Goal: Task Accomplishment & Management: Manage account settings

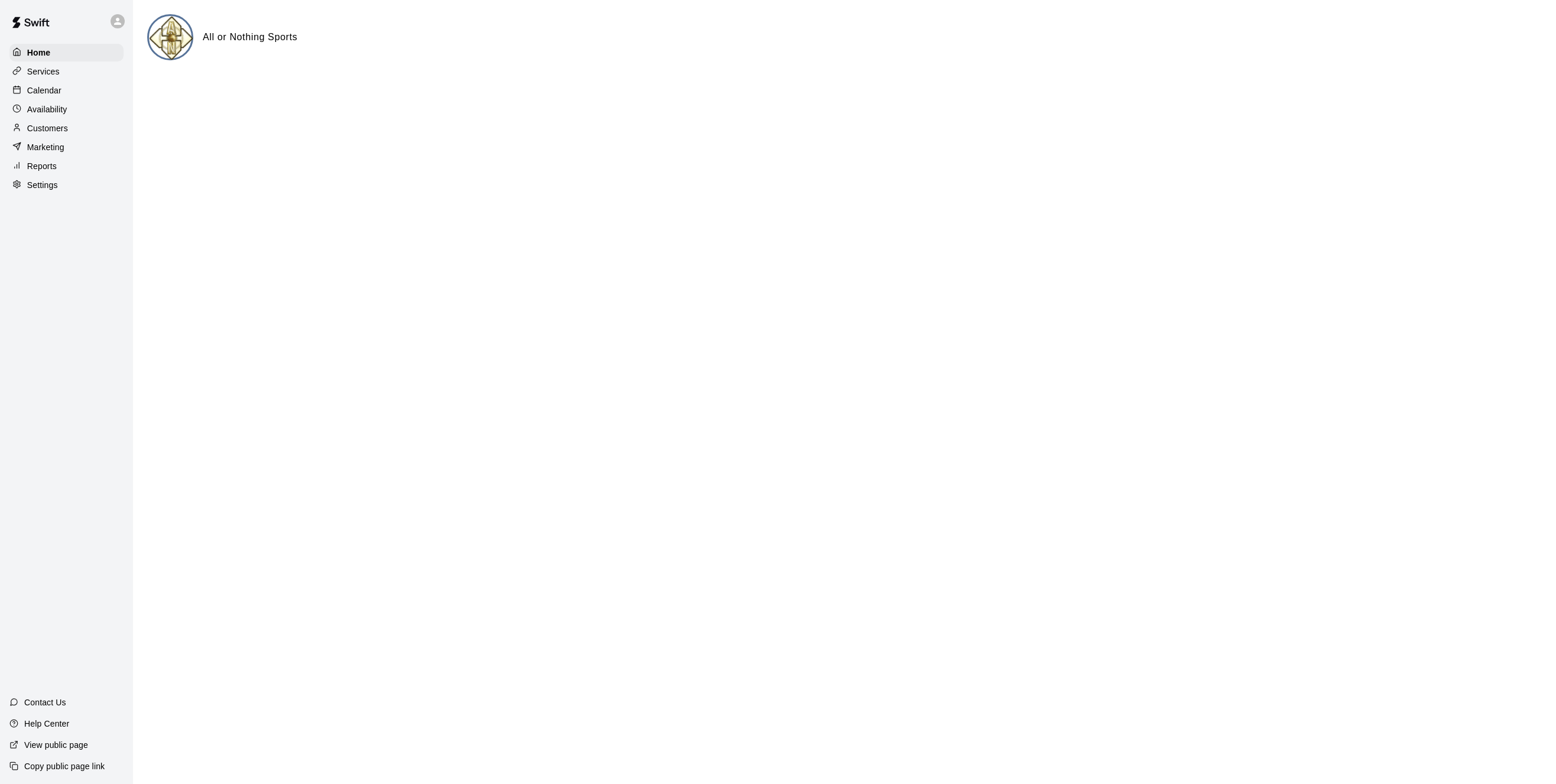
click at [44, 189] on p "Settings" at bounding box center [43, 185] width 31 height 12
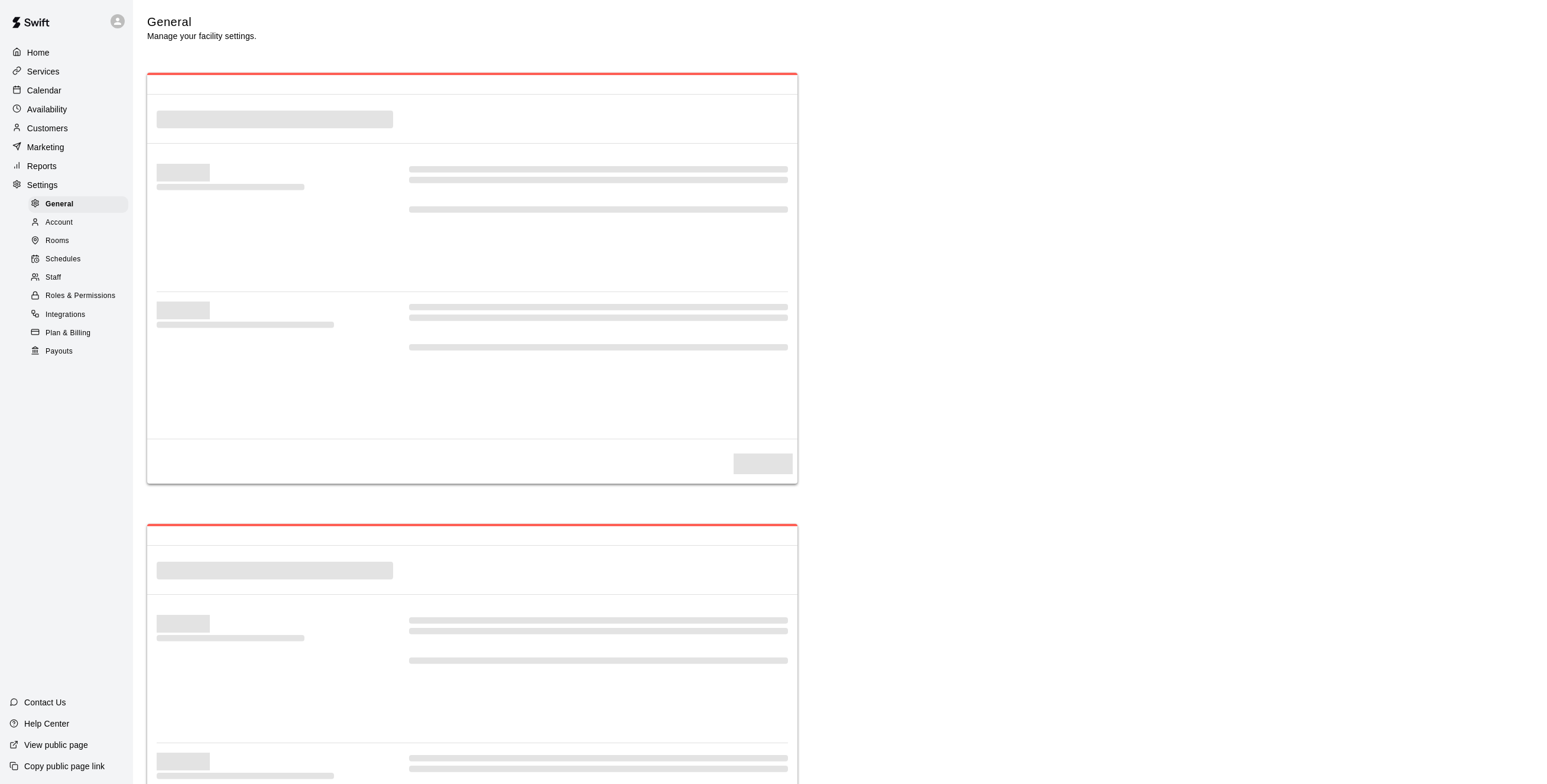
select select "**"
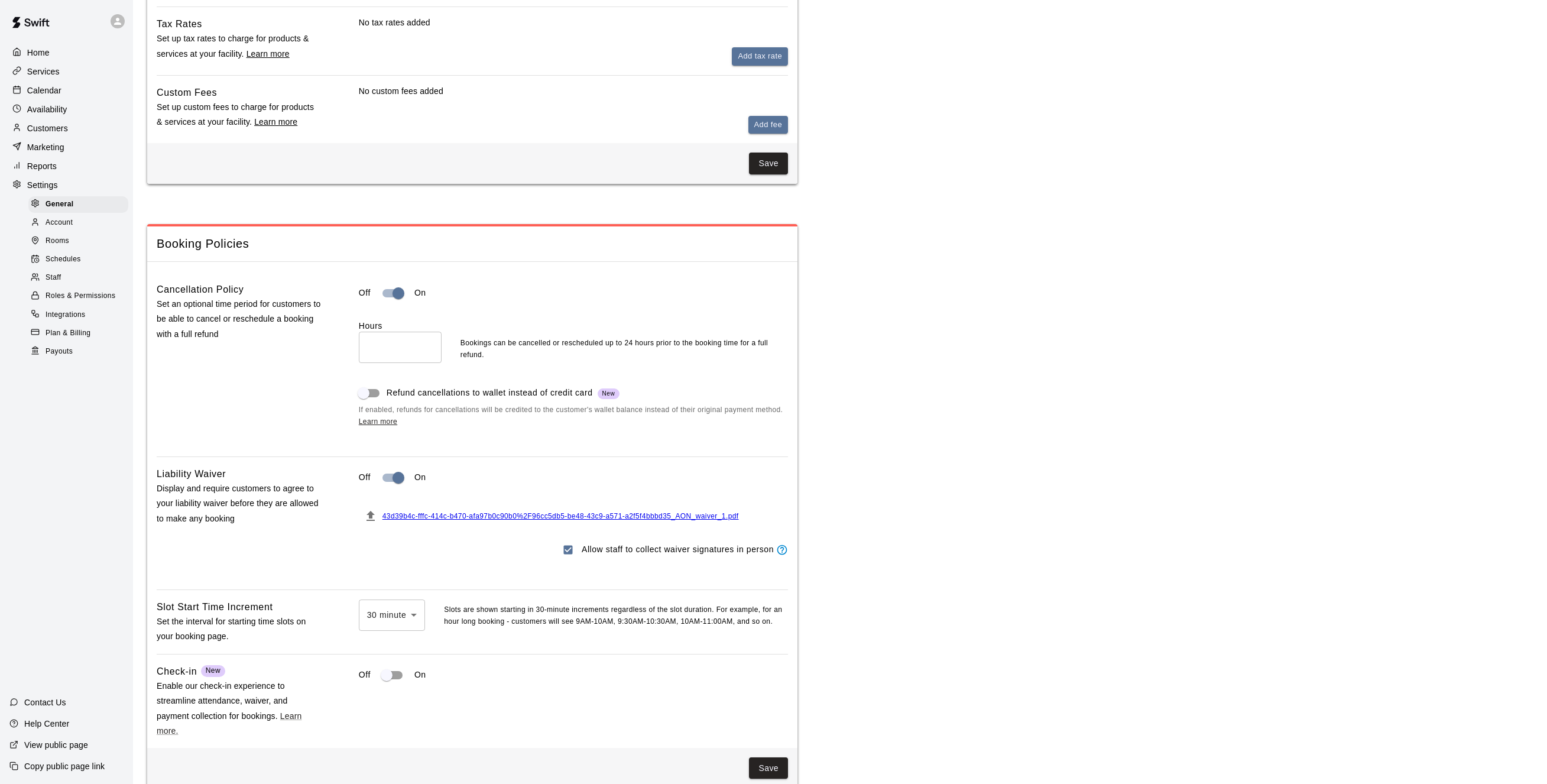
scroll to position [764, 0]
click at [444, 519] on span "43d39b4c-fffc-414c-b470-afa97b0c90b0%2F96cc5db5-be48-43c9-a571-a2f5f4bbbd35_AON…" at bounding box center [561, 515] width 357 height 8
click at [371, 519] on icon "File must be a PDF with max upload size of 2MB" at bounding box center [371, 514] width 8 height 10
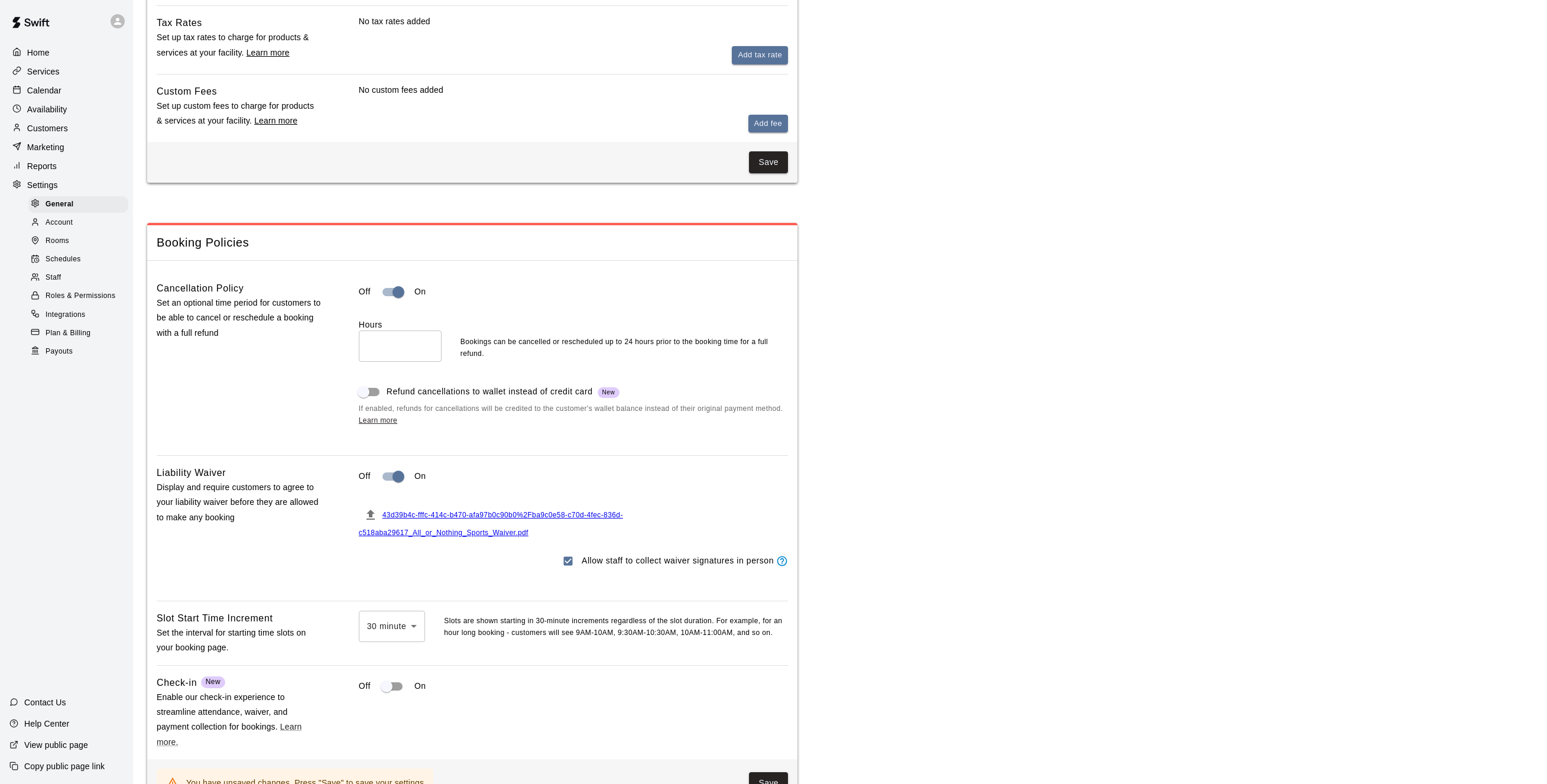
click at [504, 527] on span "43d39b4c-fffc-414c-b470-afa97b0c90b0%2Fba9c0e58-c70d-4fec-836d-c518aba29617_All…" at bounding box center [491, 523] width 264 height 26
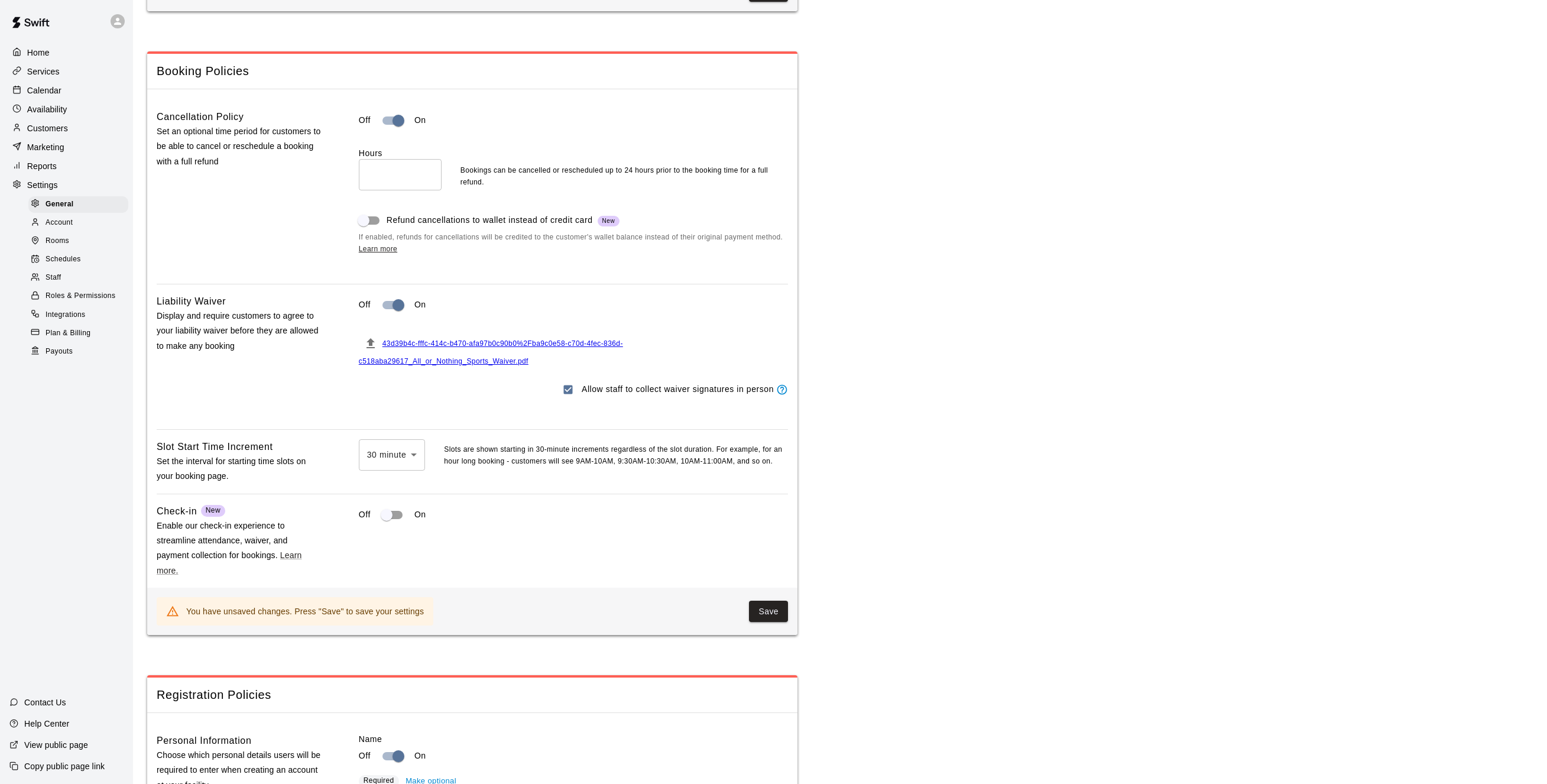
scroll to position [935, 0]
click at [780, 622] on button "Save" at bounding box center [769, 610] width 39 height 22
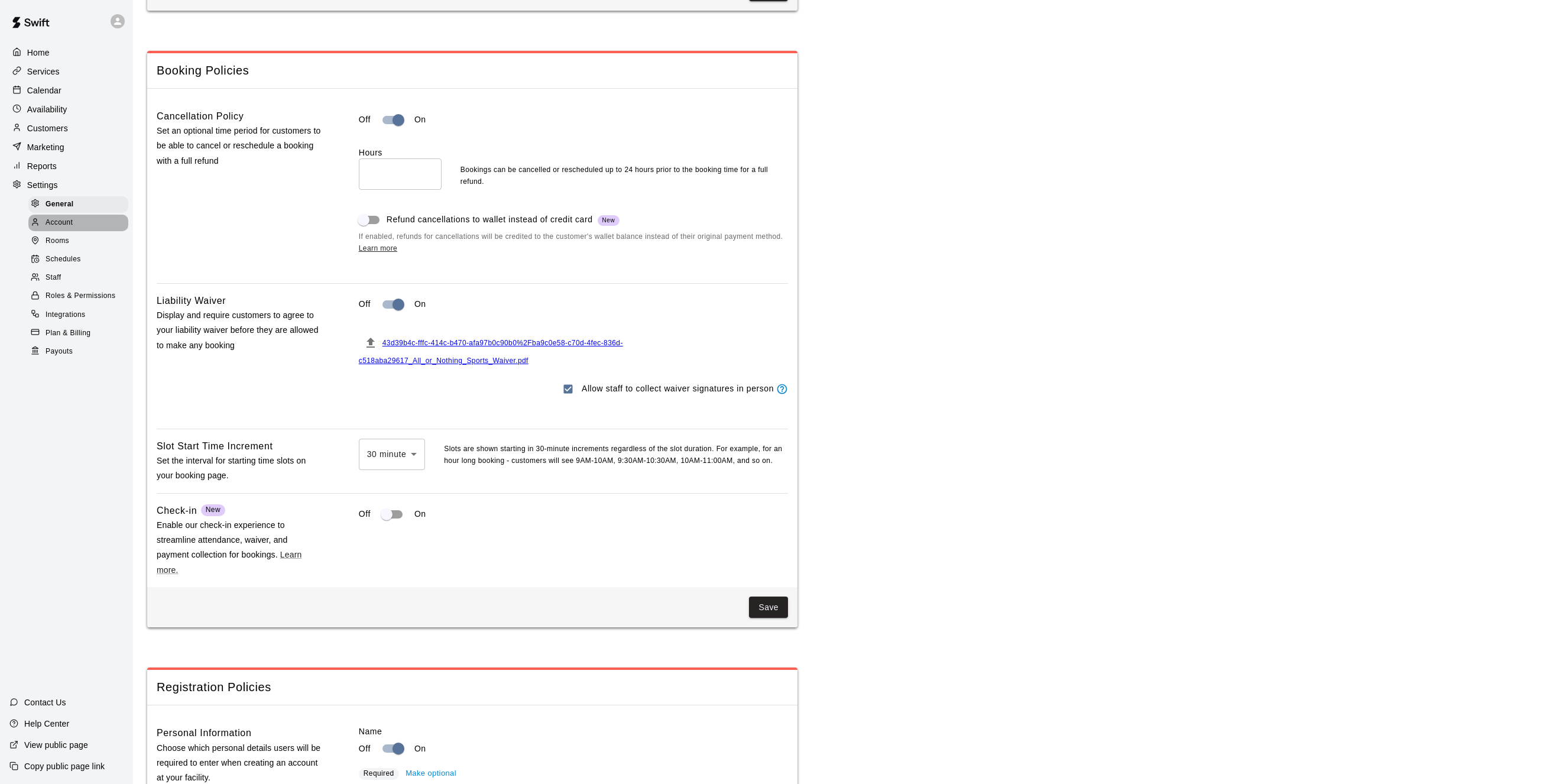
click at [59, 228] on span "Account" at bounding box center [59, 223] width 27 height 12
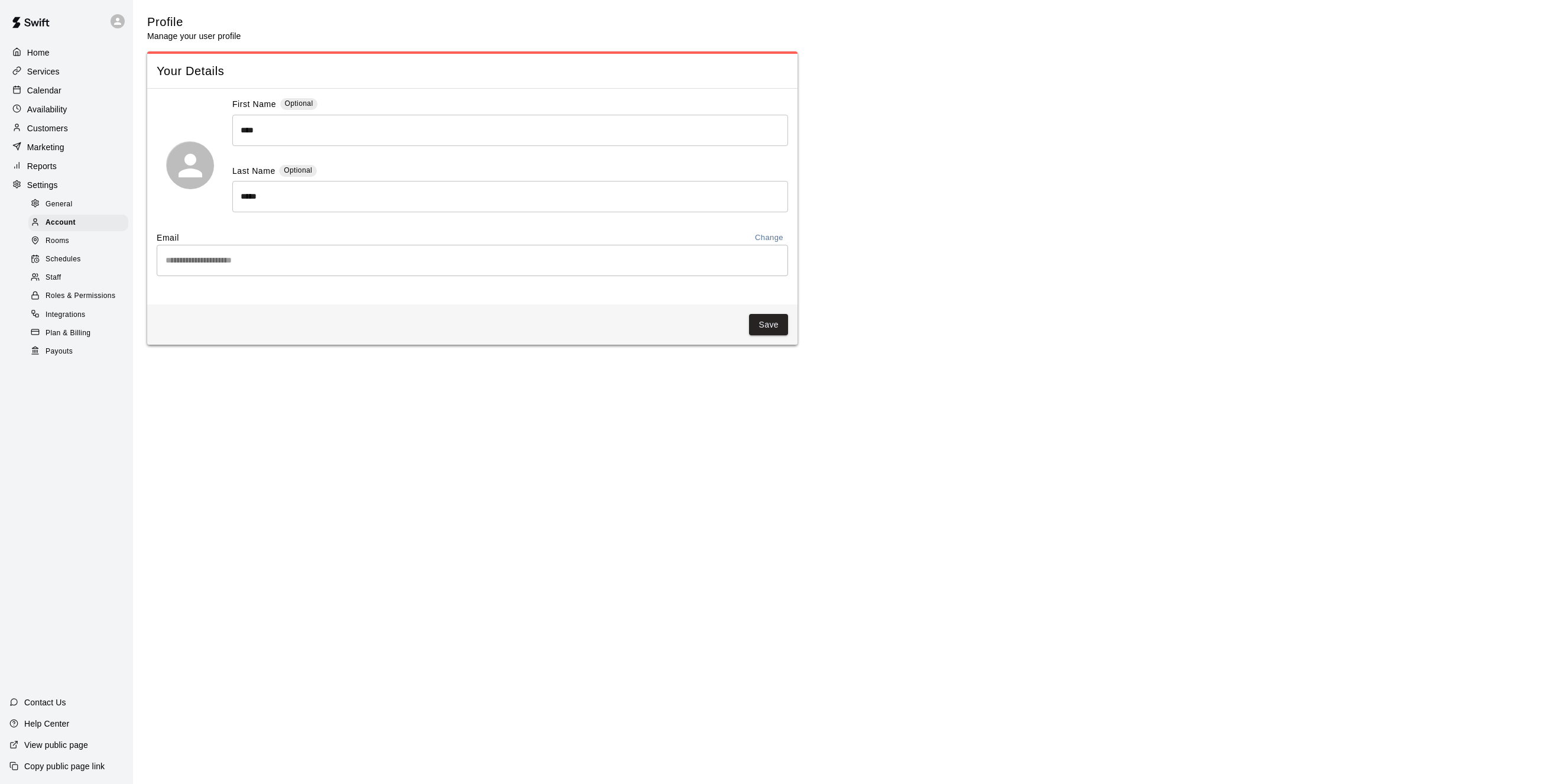
click at [56, 207] on span "General" at bounding box center [59, 204] width 27 height 12
select select "**"
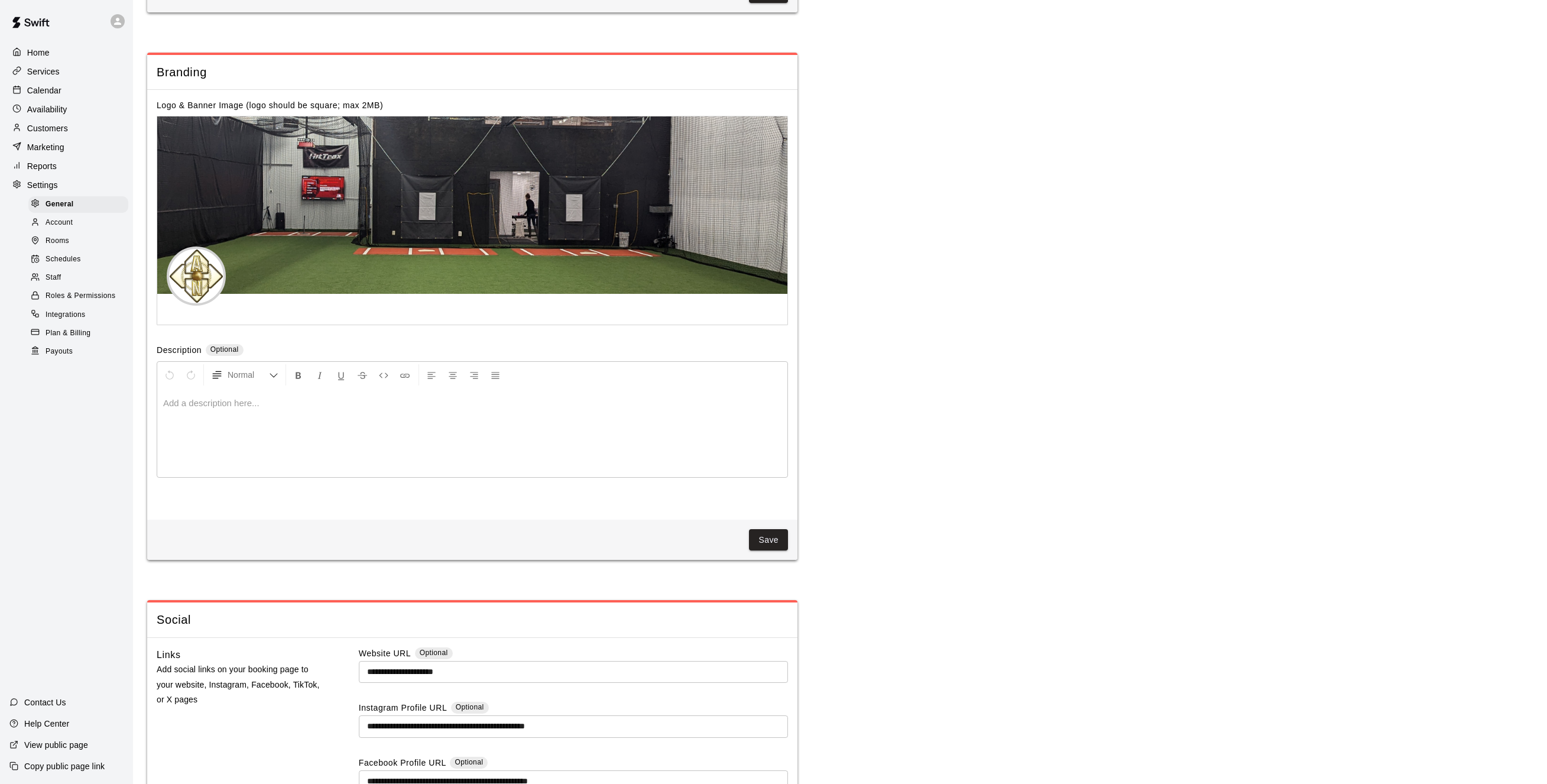
scroll to position [2591, 0]
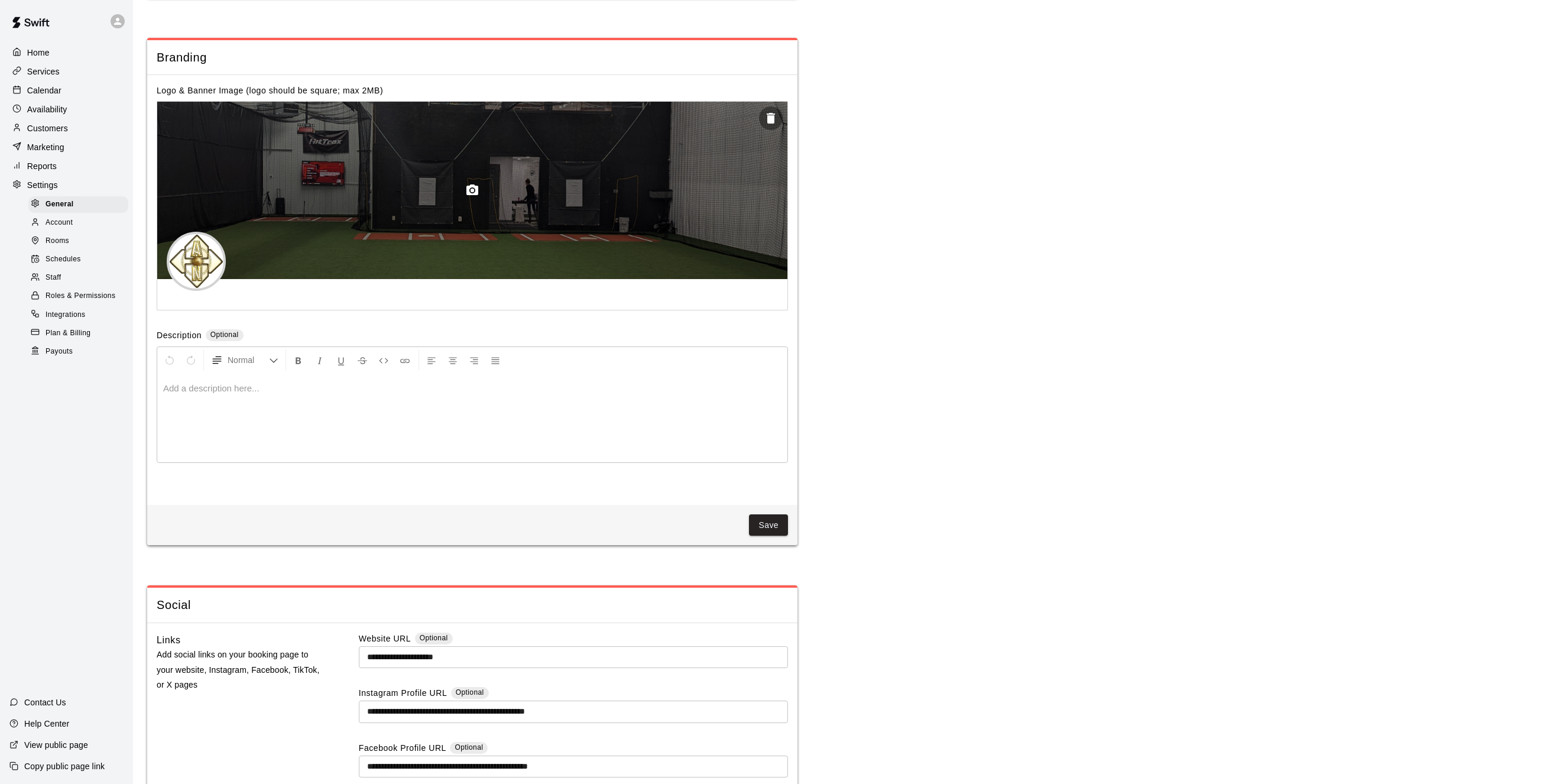
click at [472, 192] on circle "button" at bounding box center [472, 190] width 3 height 3
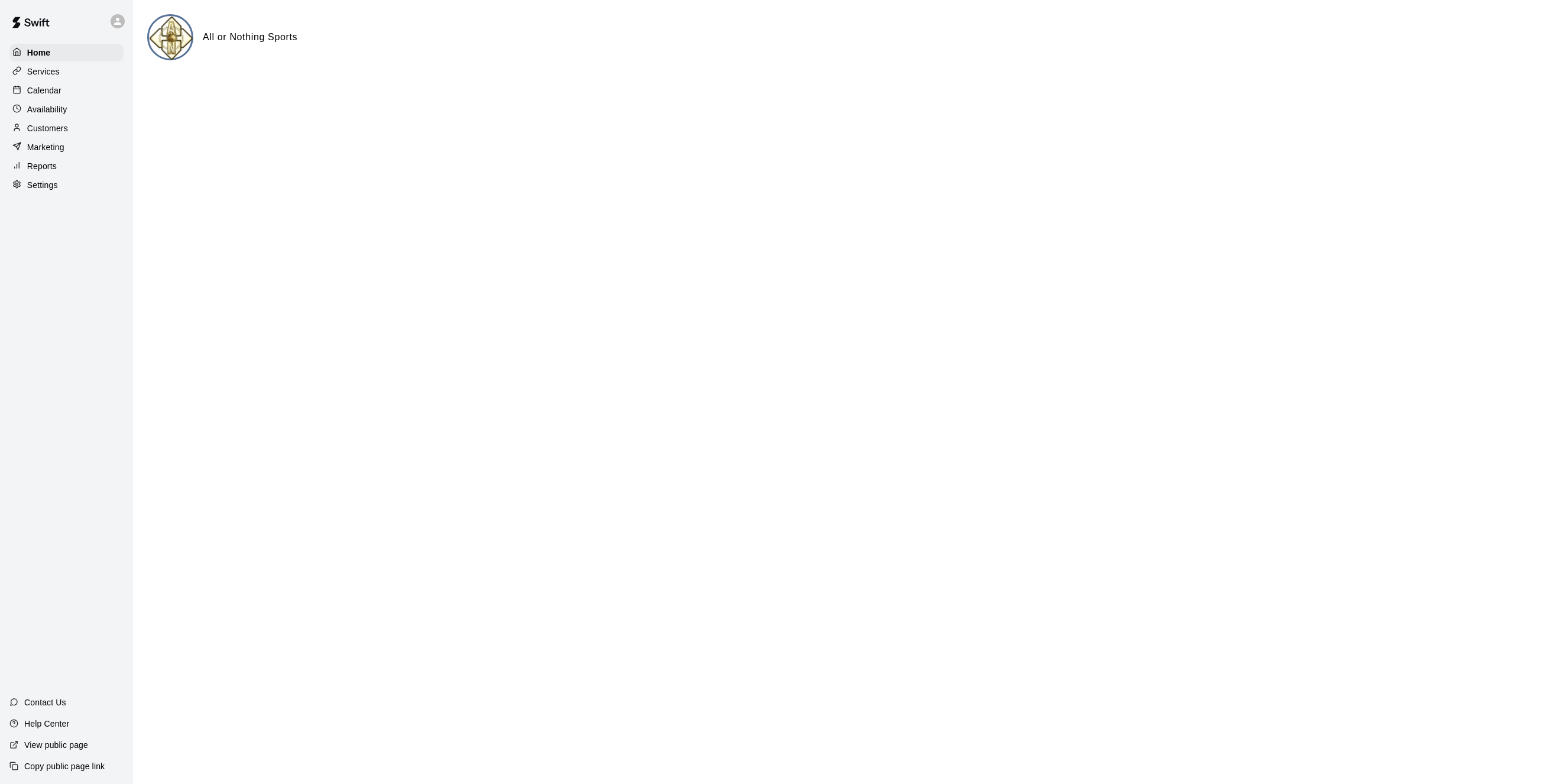
click at [51, 191] on p "Settings" at bounding box center [43, 185] width 31 height 12
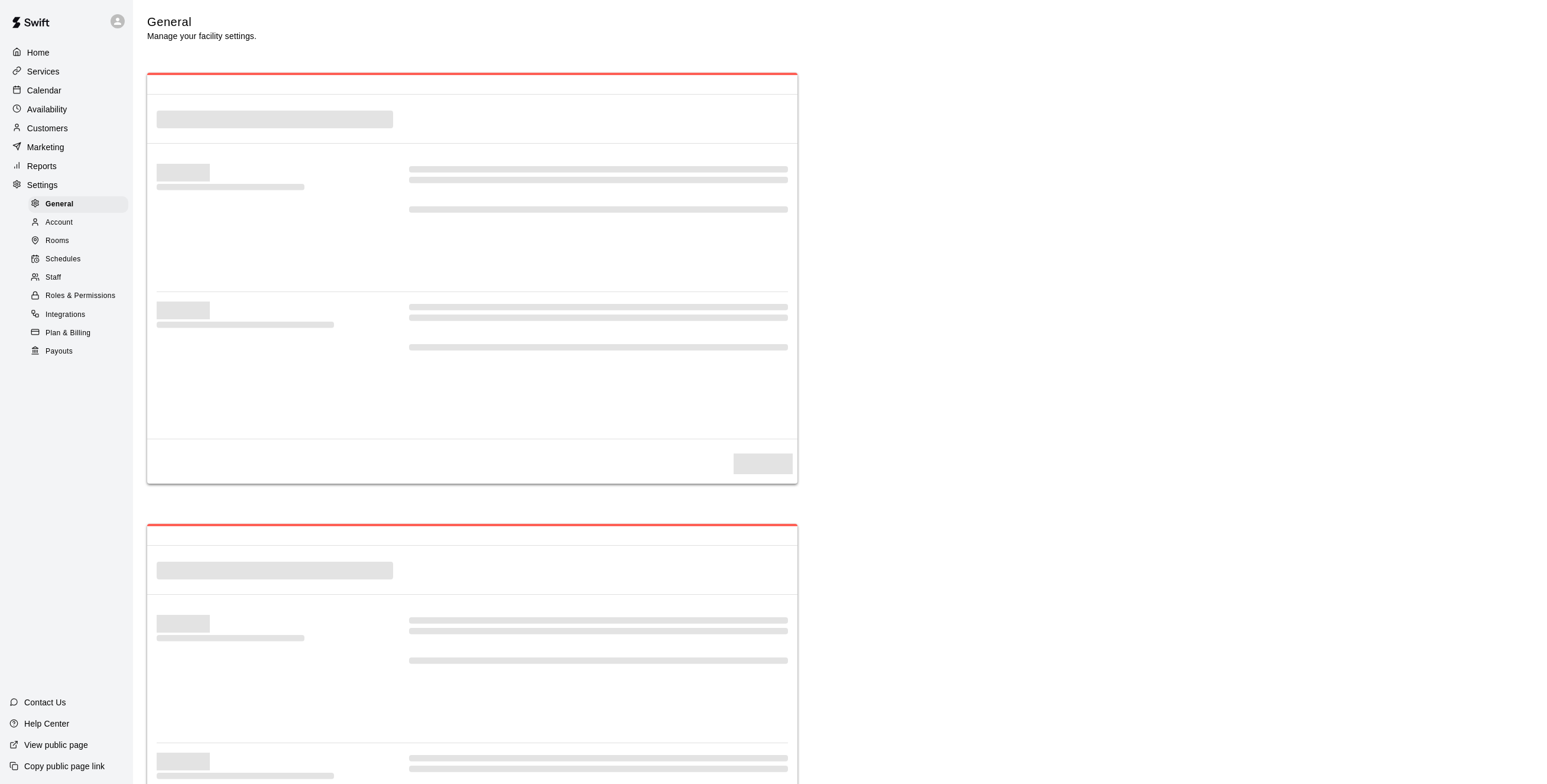
select select "**"
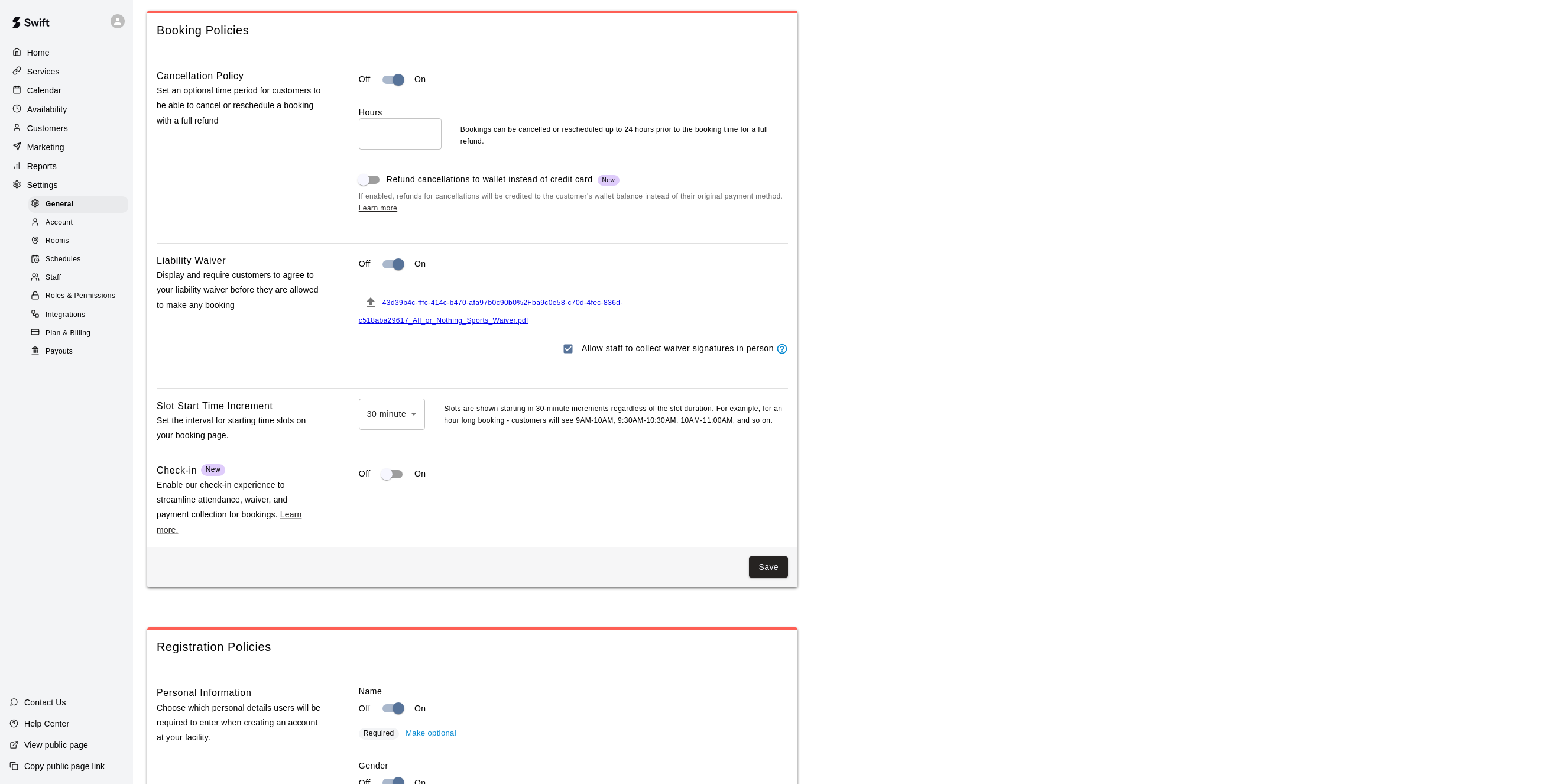
scroll to position [976, 0]
click at [775, 578] on button "Save" at bounding box center [769, 566] width 39 height 22
click at [48, 280] on span "Staff" at bounding box center [53, 278] width 15 height 12
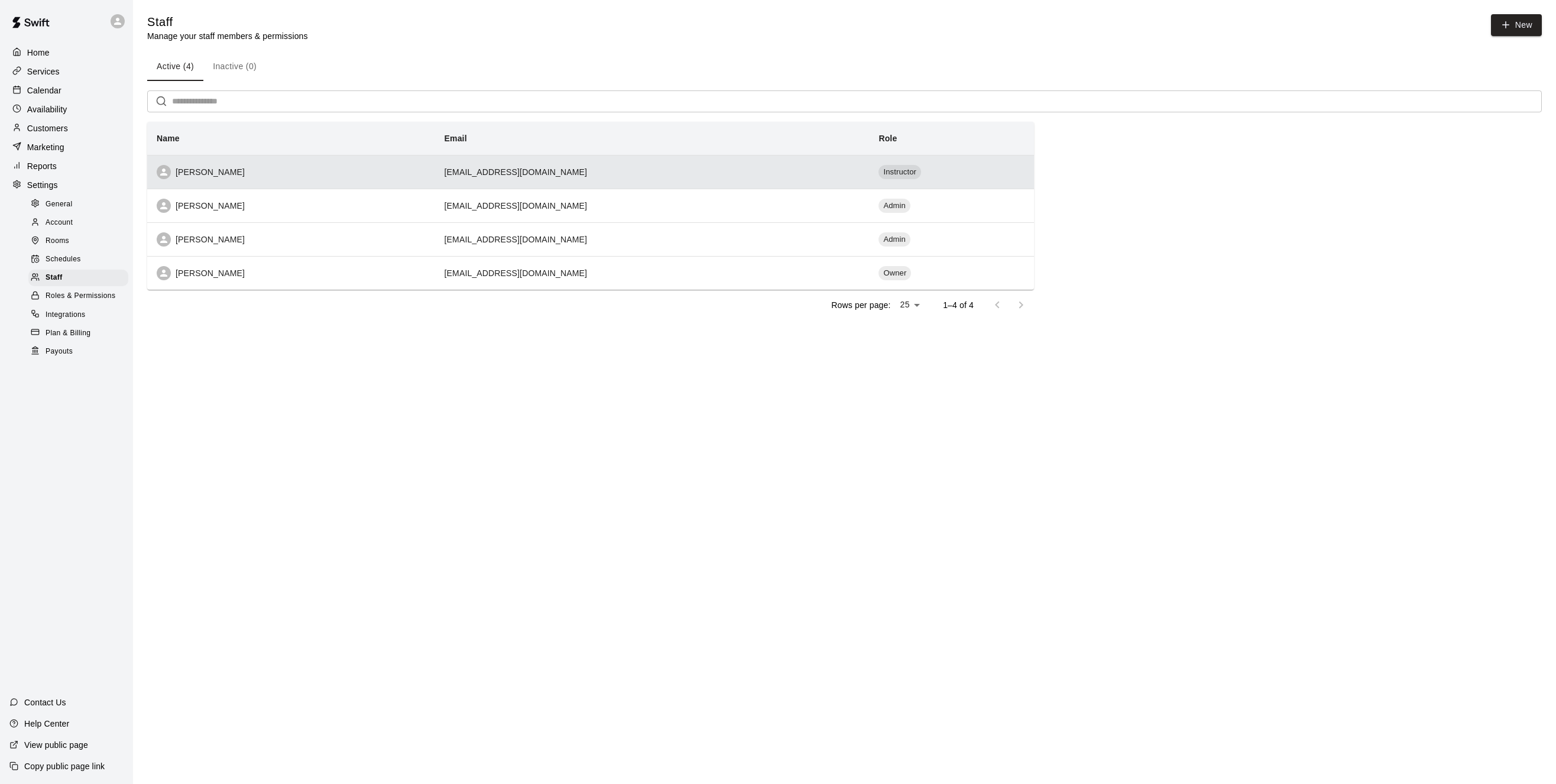
click at [371, 178] on div "[PERSON_NAME]" at bounding box center [291, 172] width 269 height 14
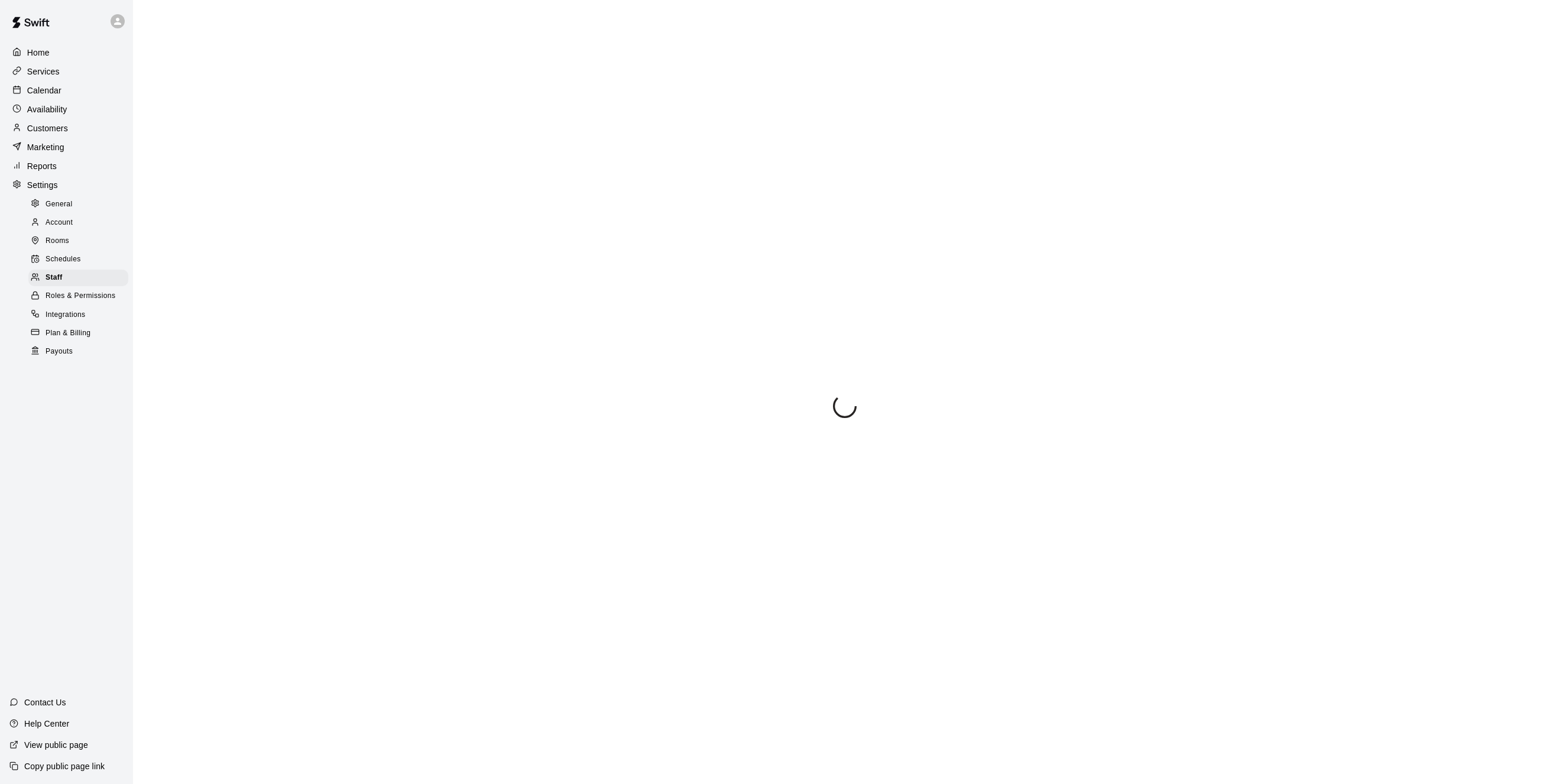
select select "**"
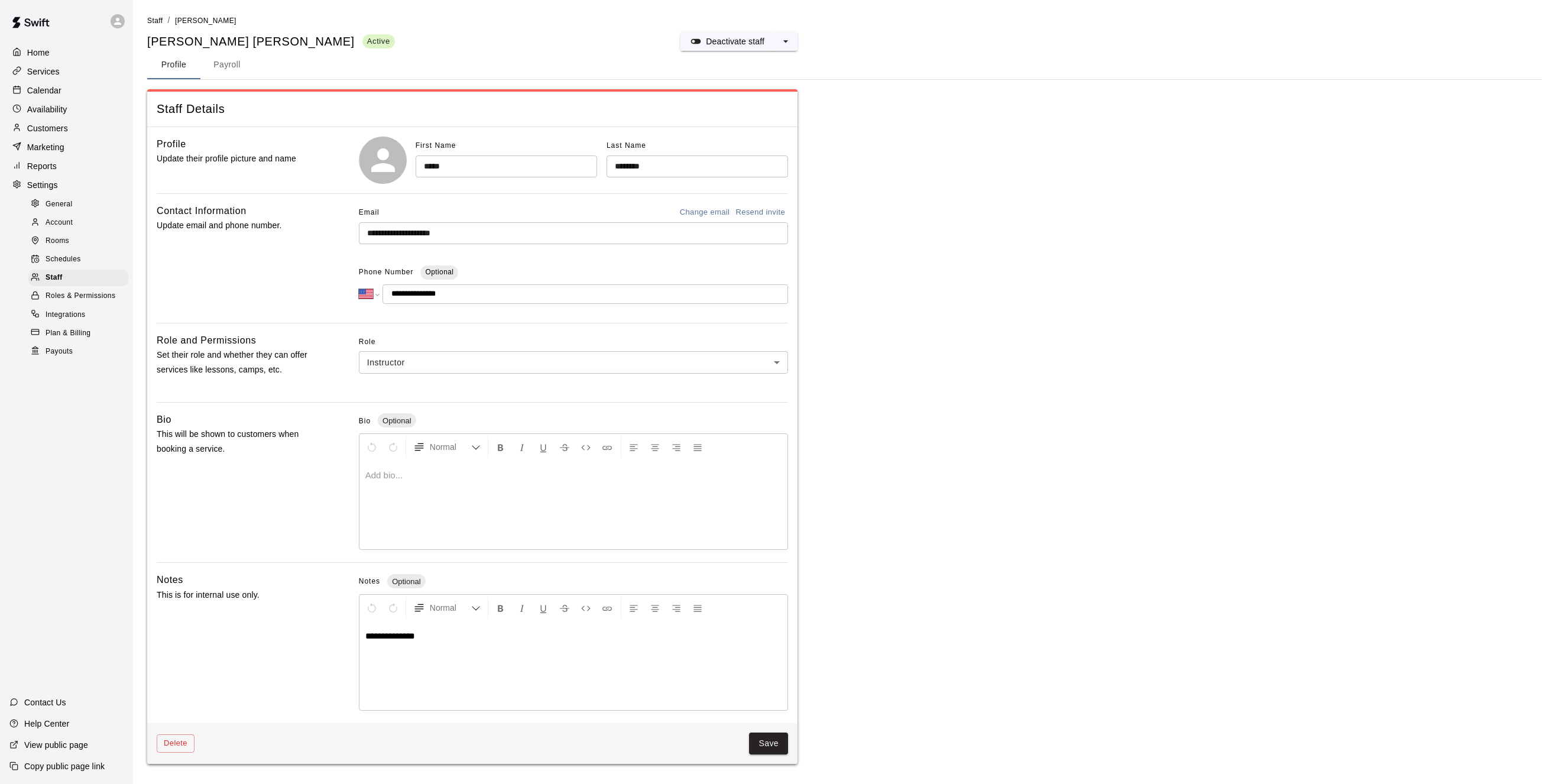
click at [76, 302] on span "Roles & Permissions" at bounding box center [80, 296] width 70 height 12
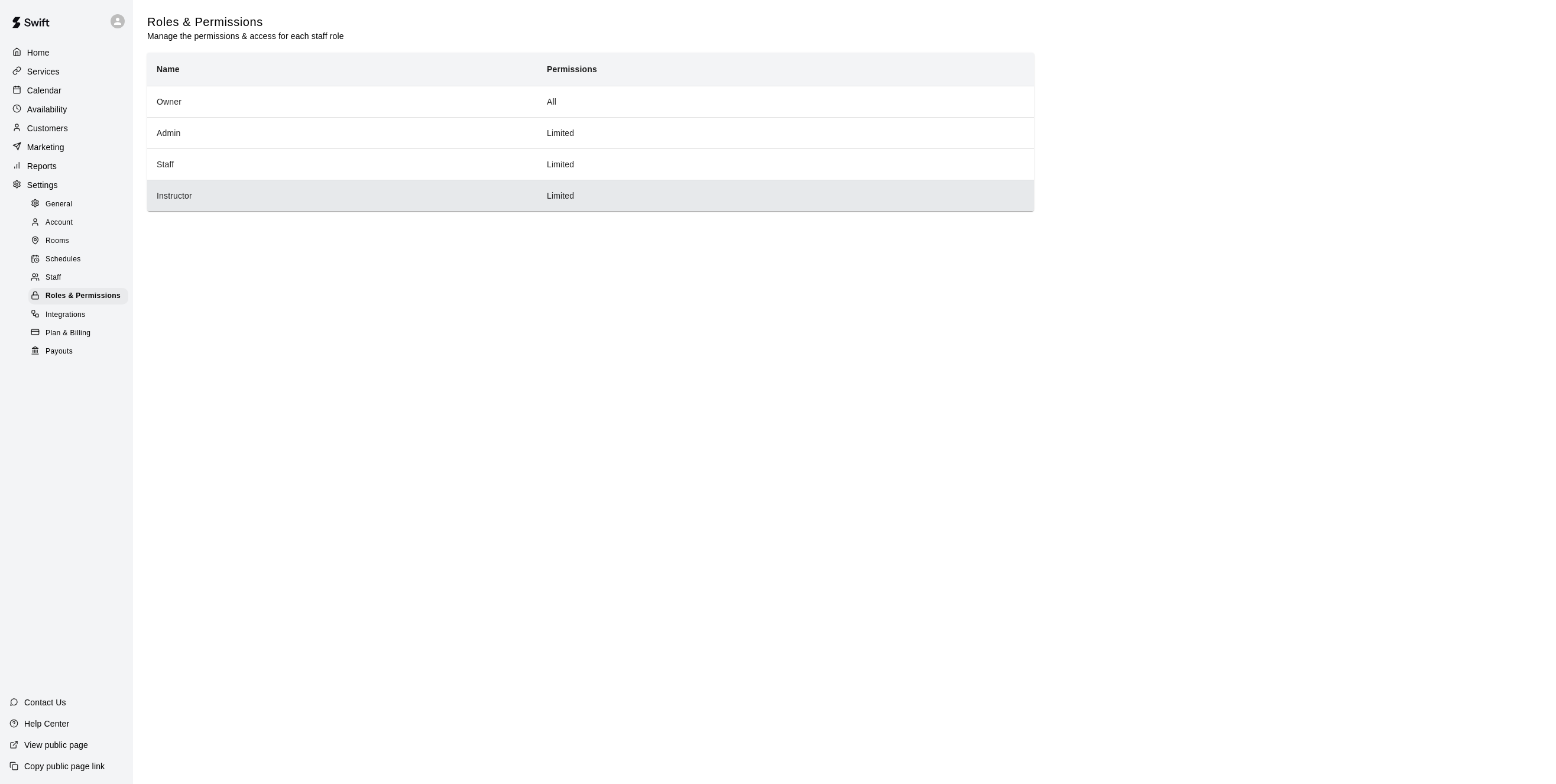
click at [373, 200] on th "Instructor" at bounding box center [342, 195] width 390 height 31
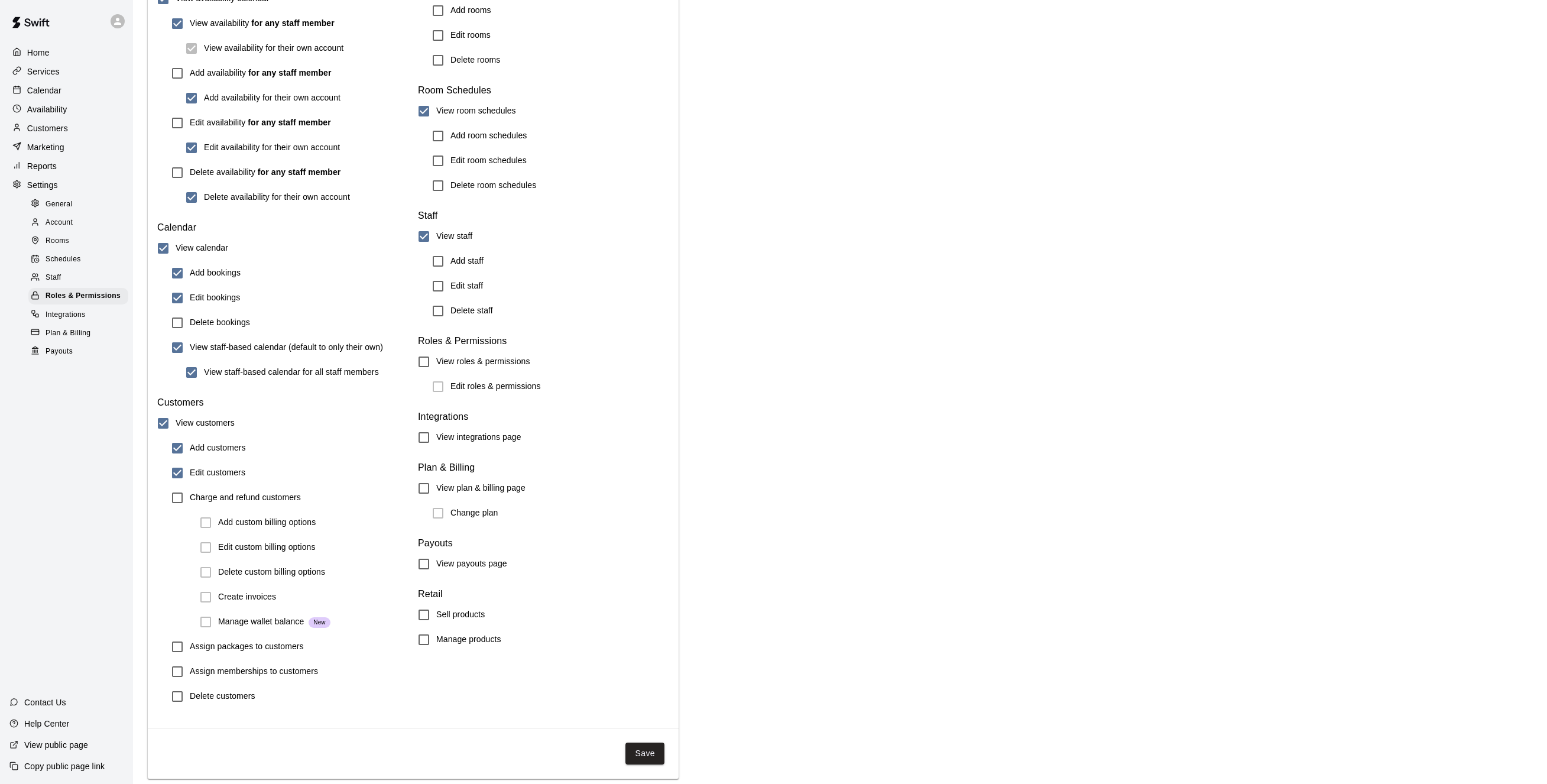
scroll to position [992, 0]
click at [652, 755] on button "Save" at bounding box center [645, 753] width 39 height 22
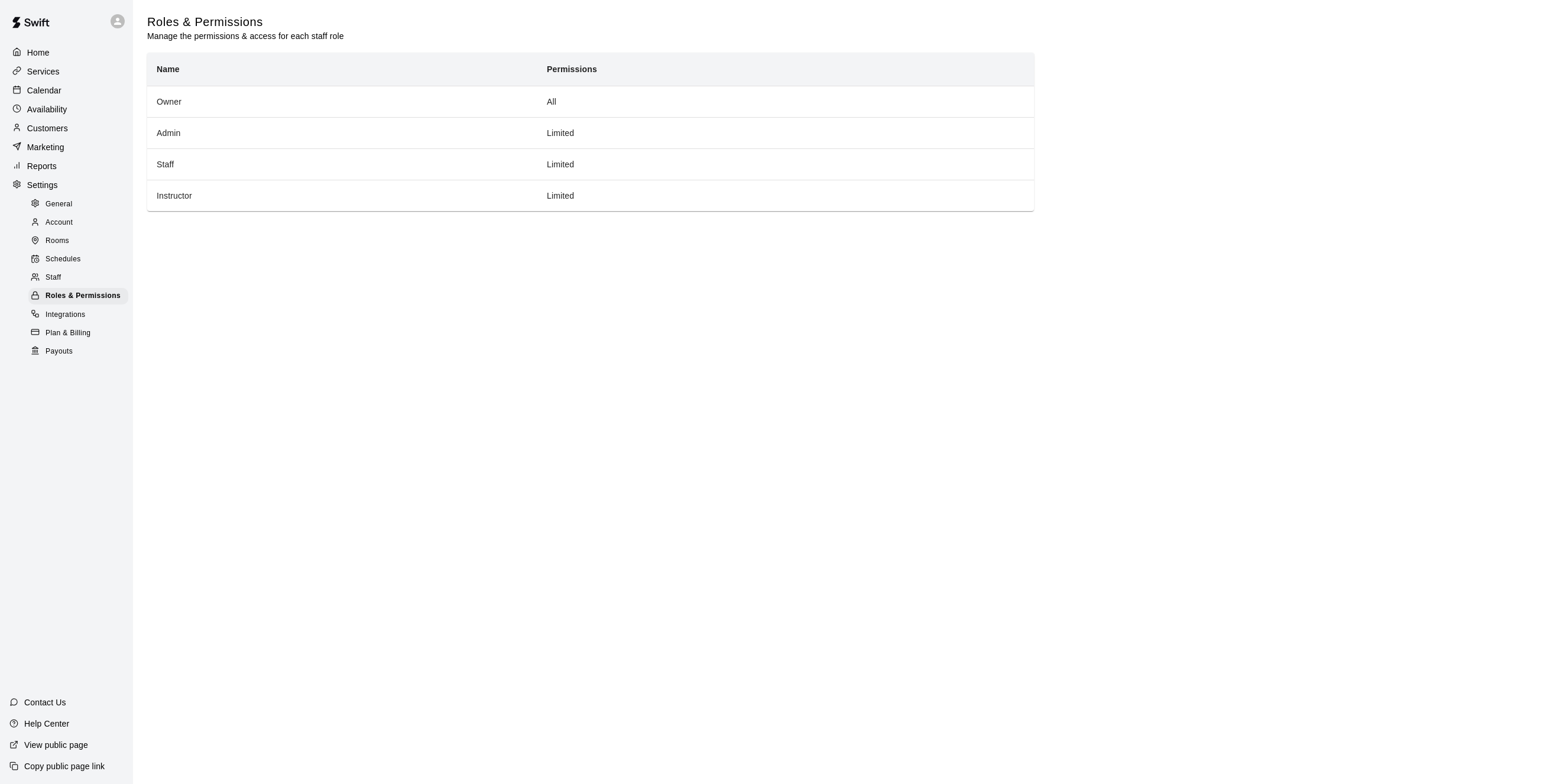
click at [61, 263] on span "Schedules" at bounding box center [63, 259] width 36 height 12
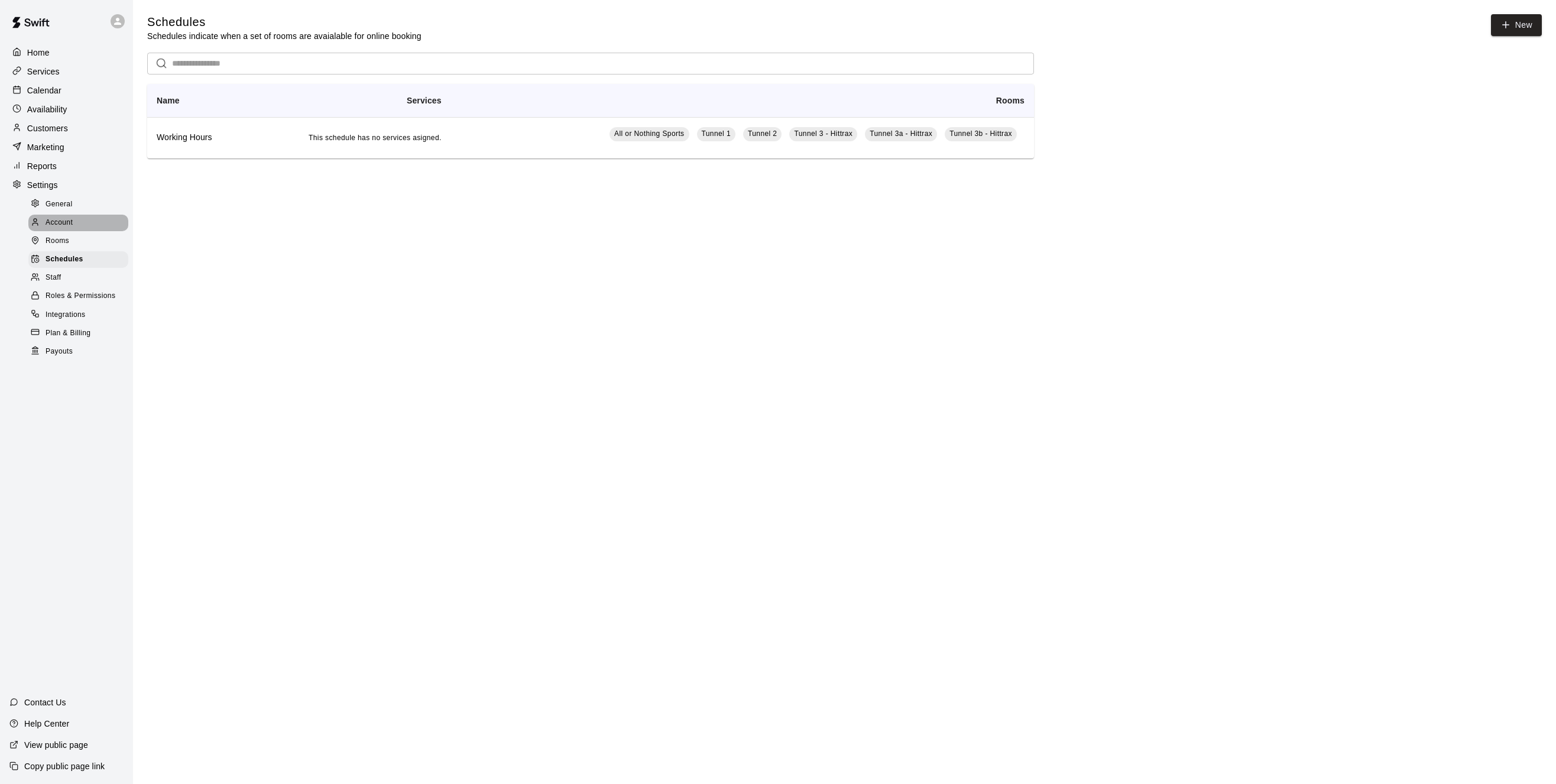
click at [61, 228] on span "Account" at bounding box center [59, 223] width 27 height 12
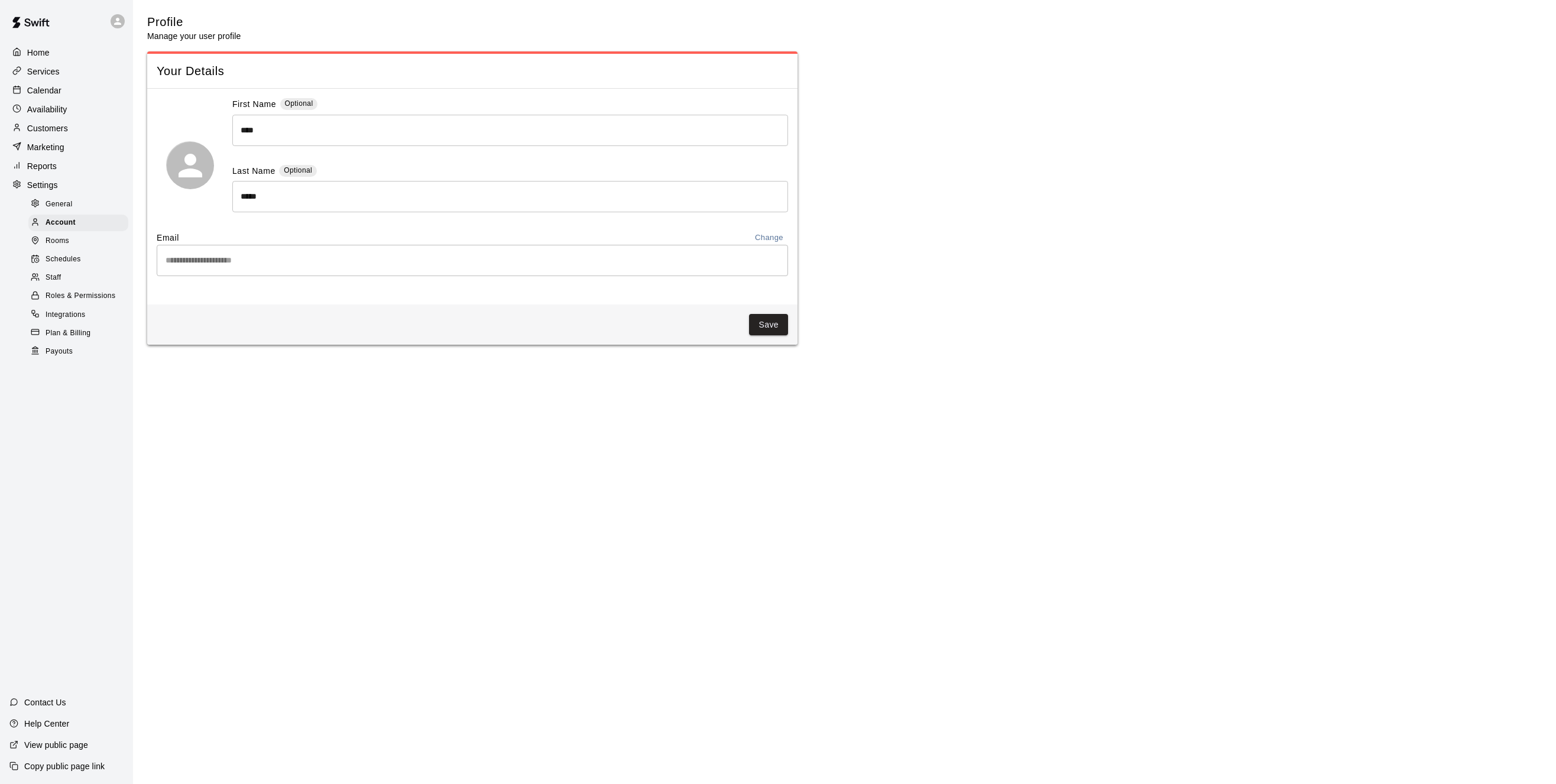
click at [73, 339] on span "Plan & Billing" at bounding box center [68, 334] width 45 height 12
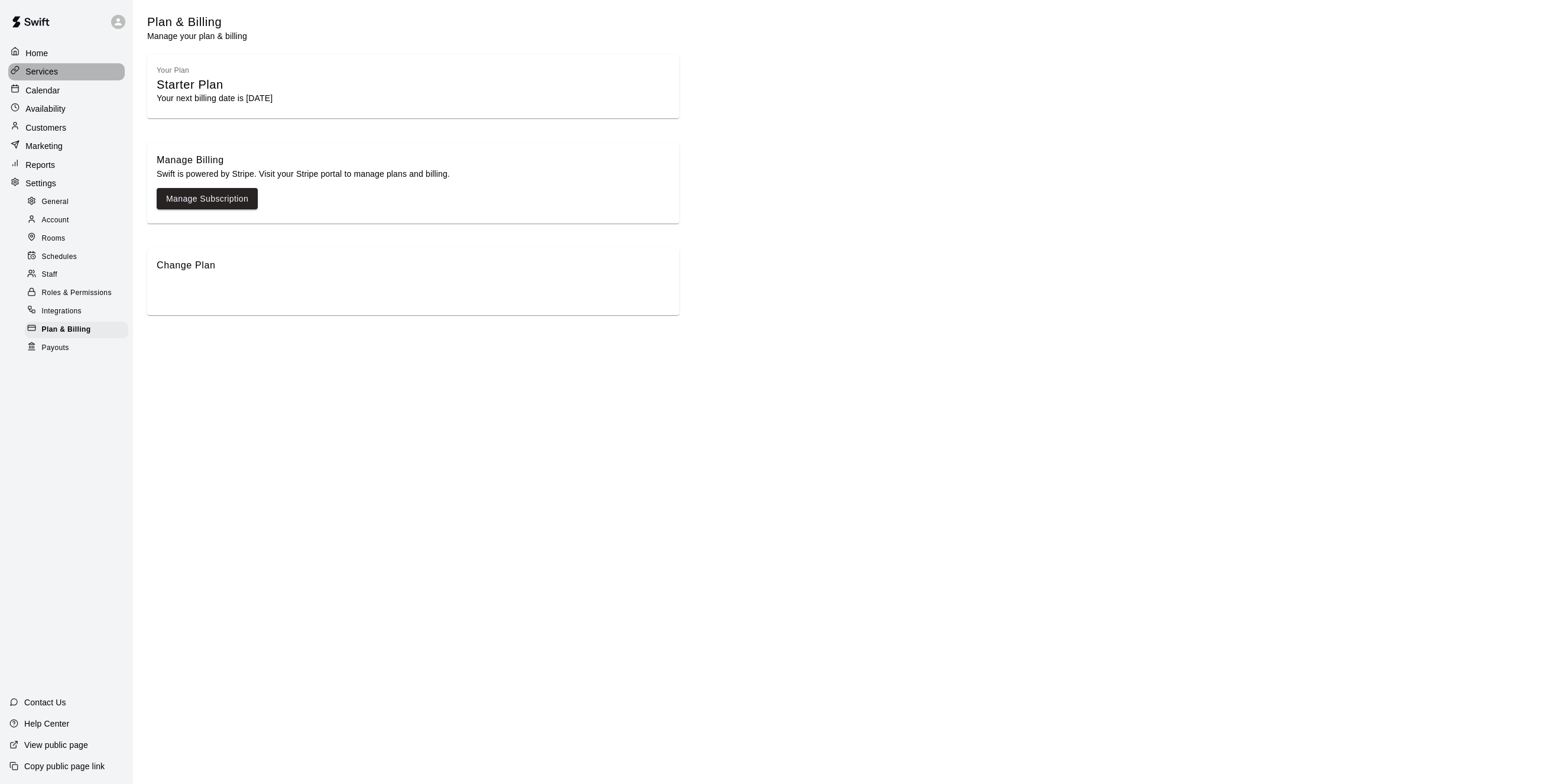
click at [40, 72] on p "Services" at bounding box center [42, 72] width 33 height 12
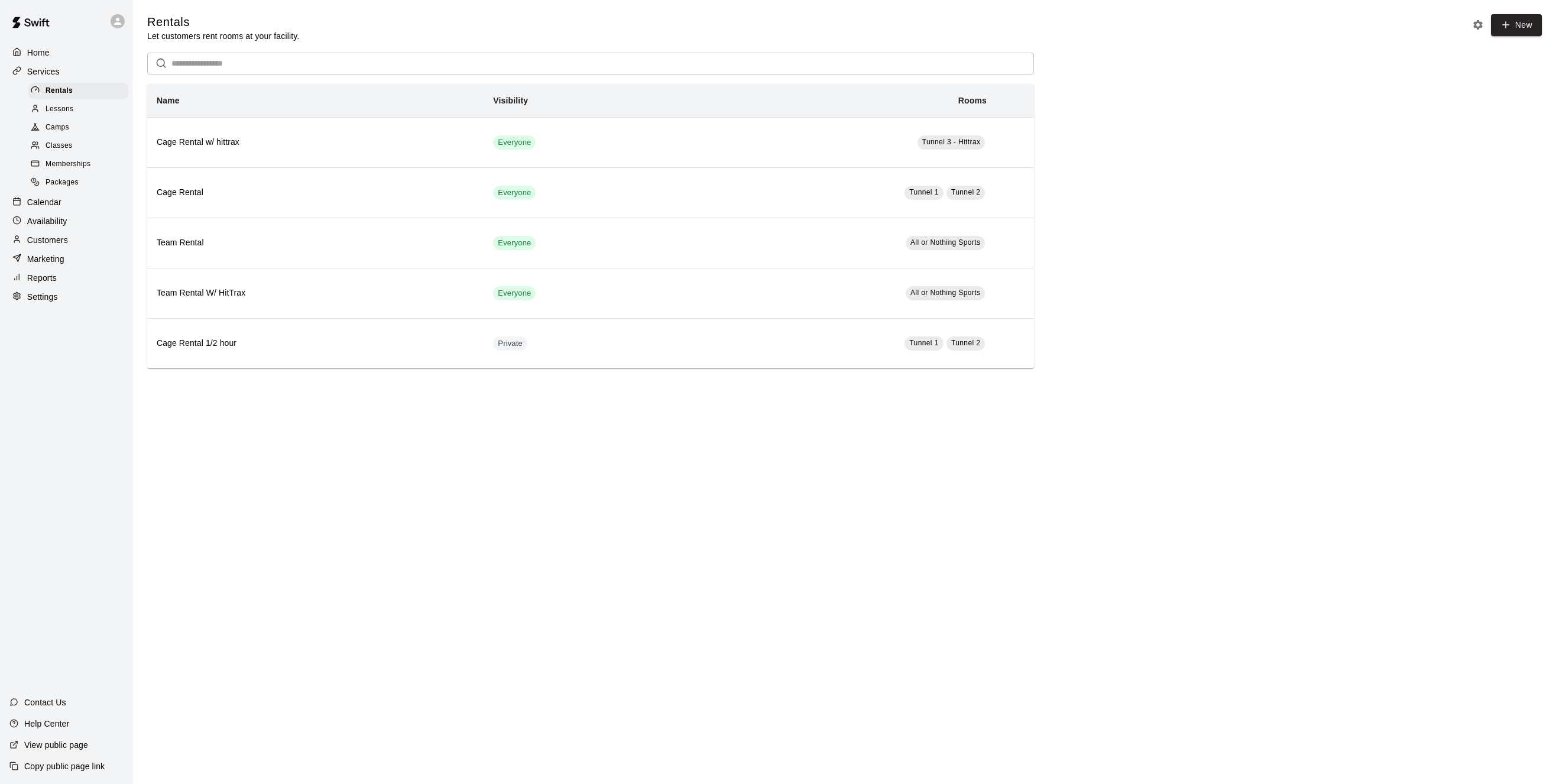
click at [61, 306] on div "Settings" at bounding box center [66, 297] width 114 height 17
select select "**"
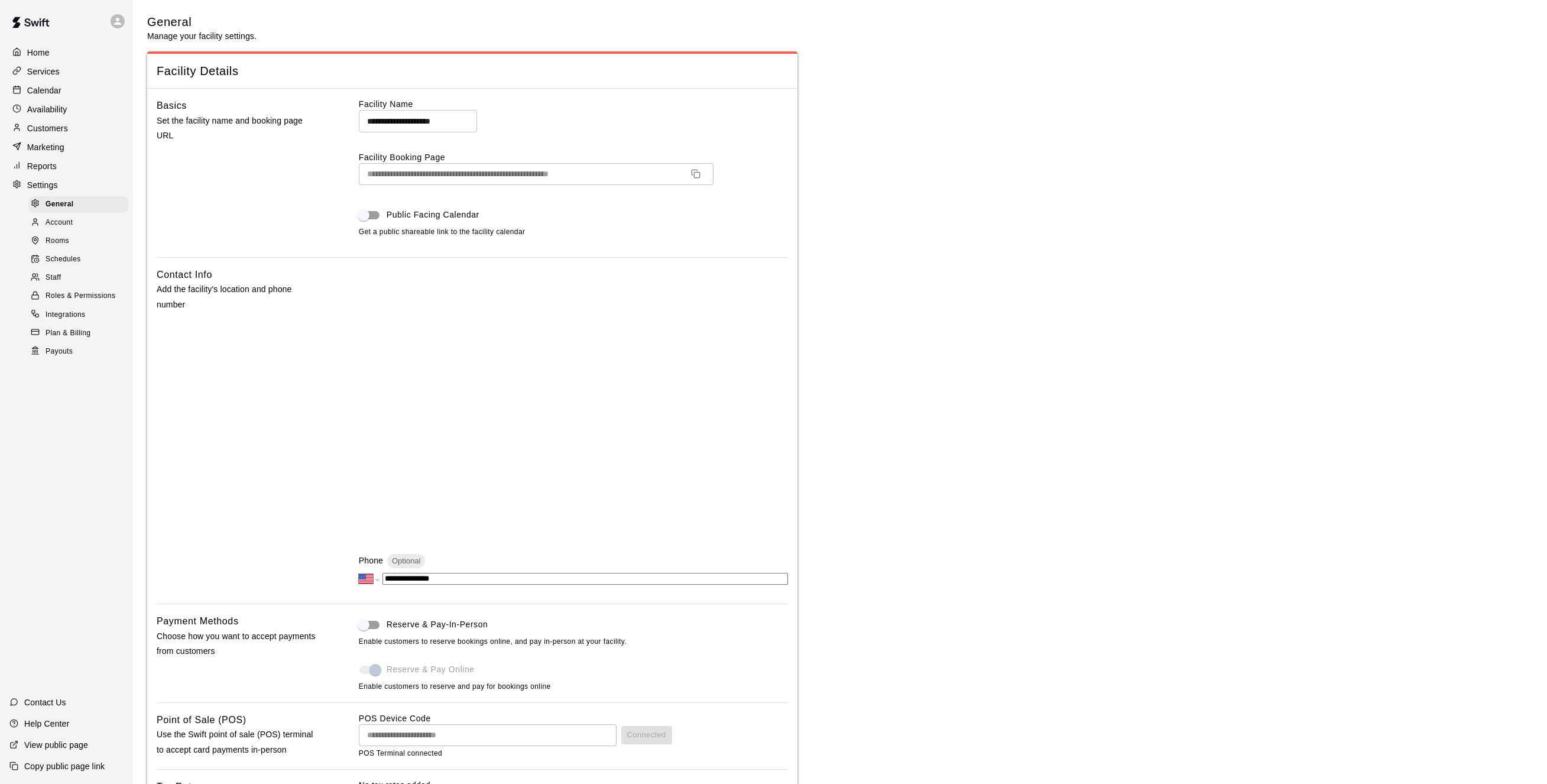
click at [51, 283] on span "Staff" at bounding box center [53, 278] width 15 height 12
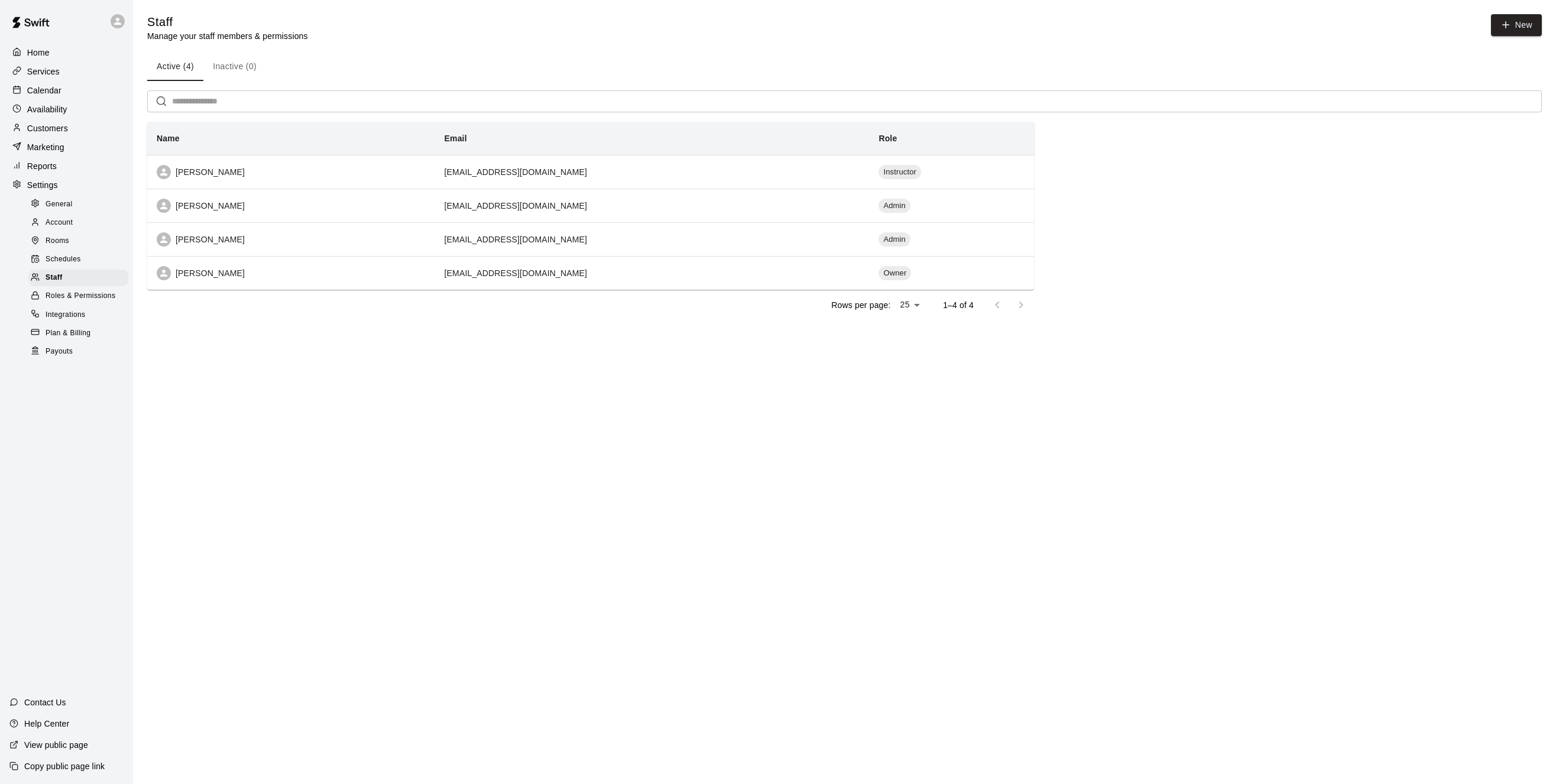
click at [59, 302] on span "Roles & Permissions" at bounding box center [80, 296] width 70 height 12
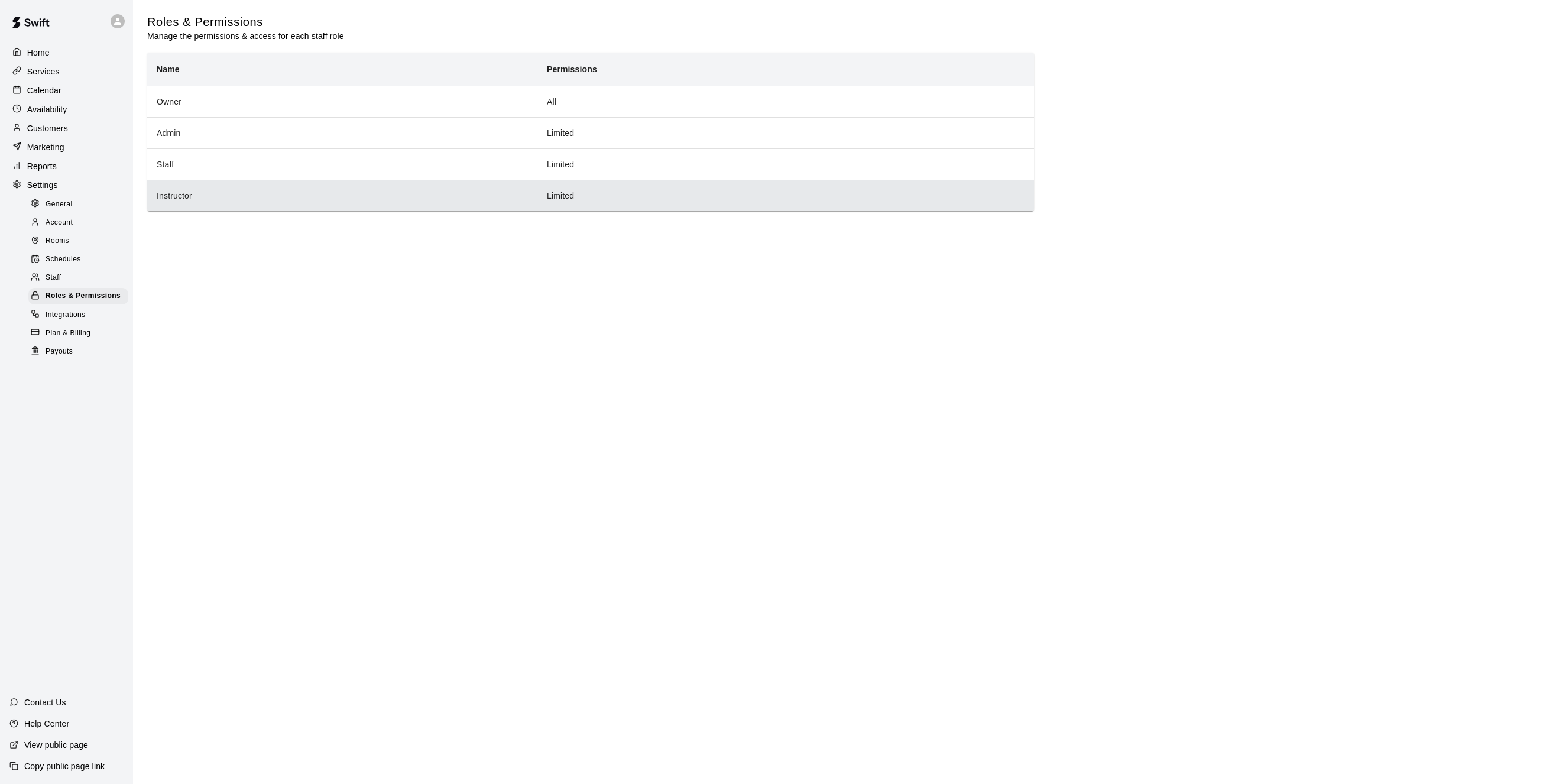
click at [219, 195] on th "Instructor" at bounding box center [342, 195] width 390 height 31
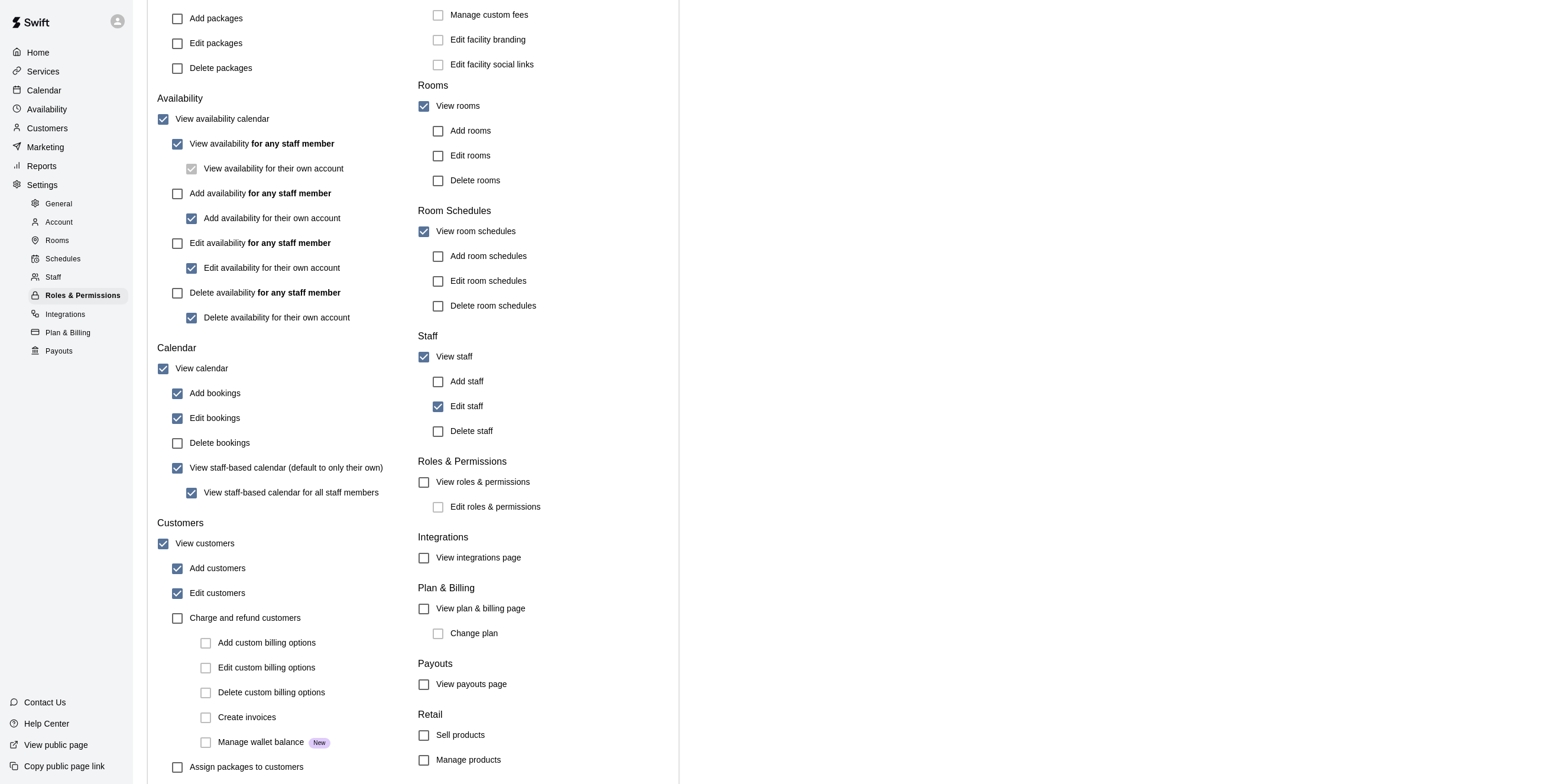
scroll to position [993, 0]
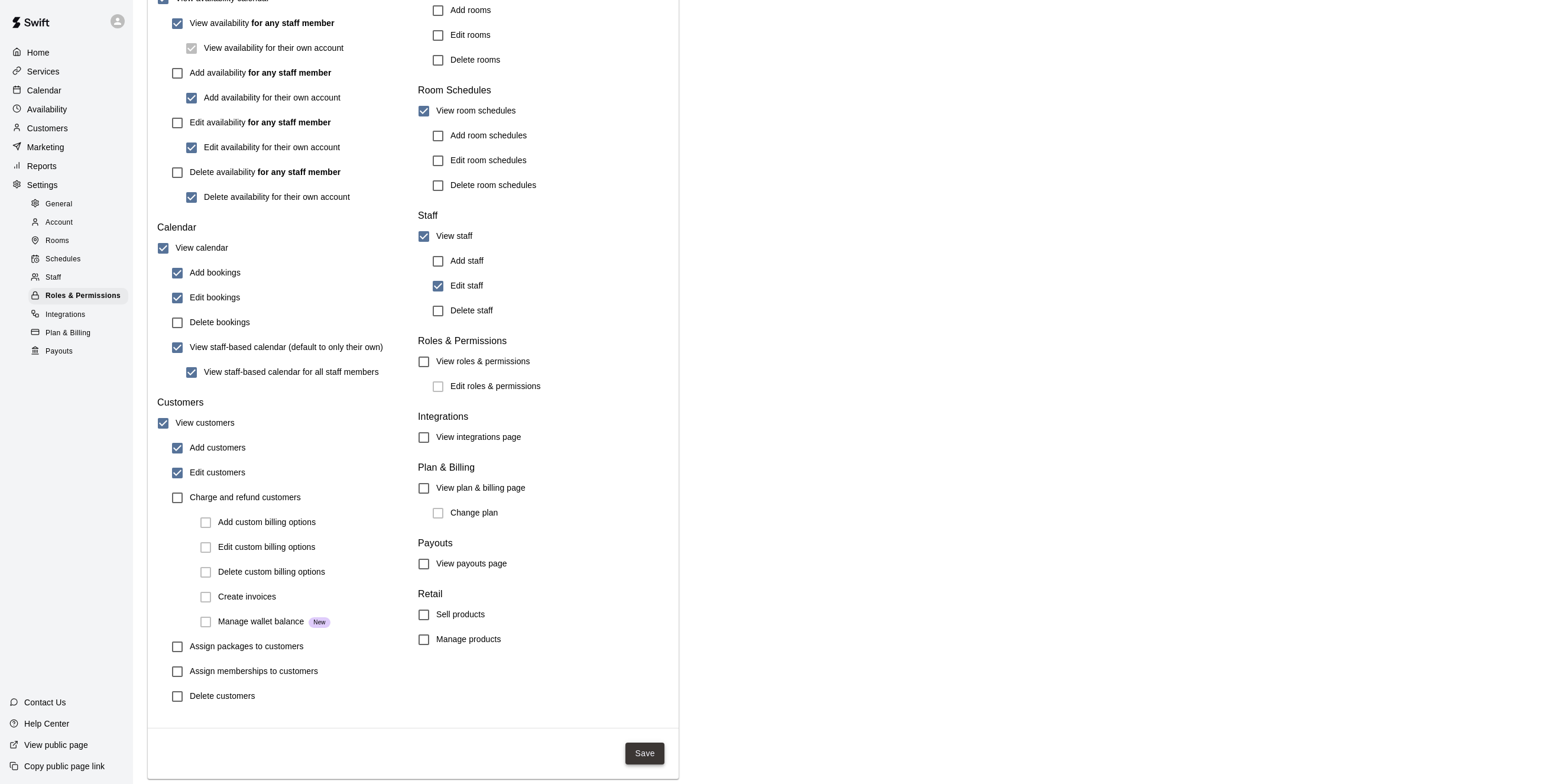
click at [649, 755] on button "Save" at bounding box center [645, 753] width 39 height 22
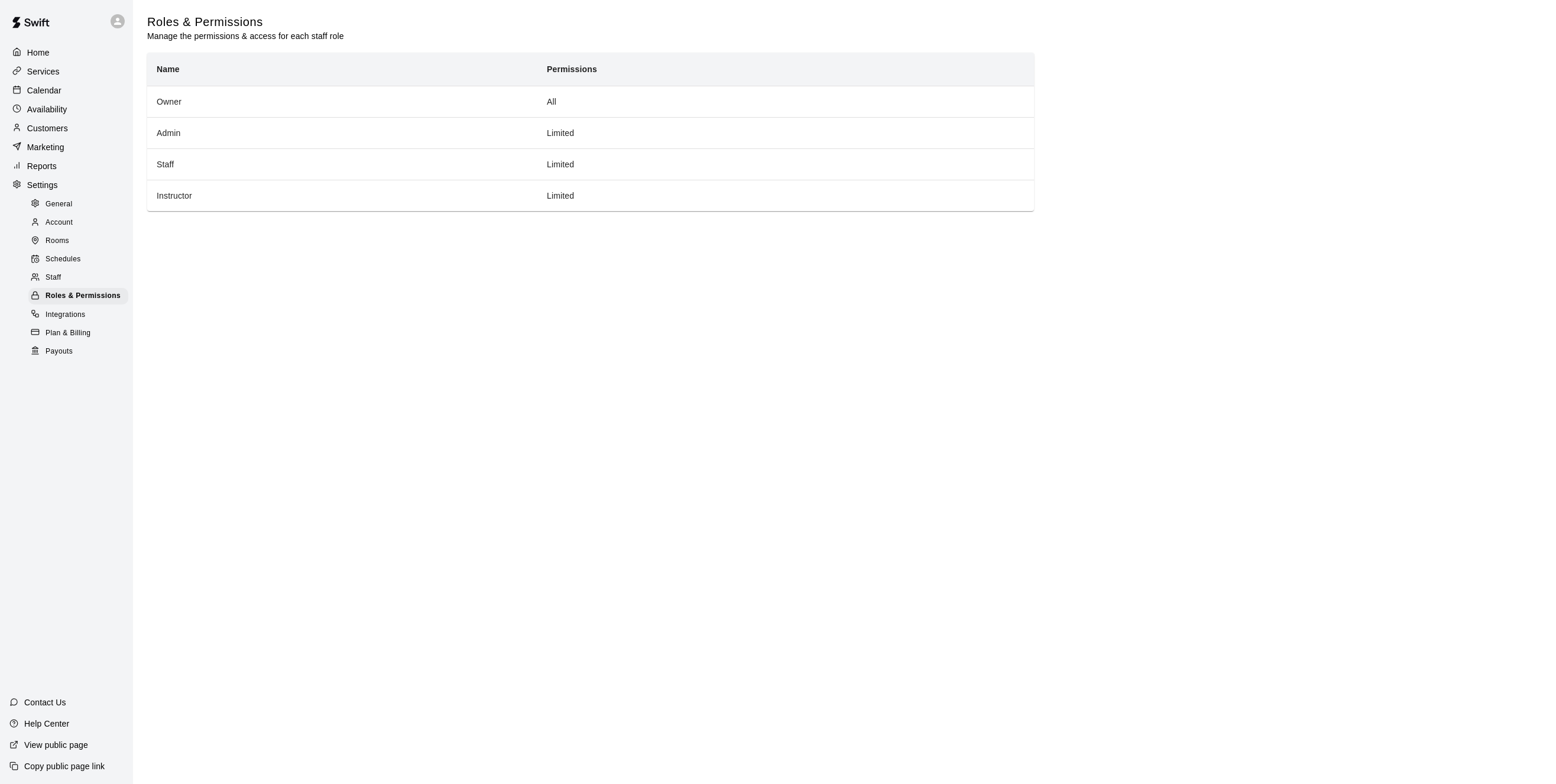
click at [52, 92] on p "Calendar" at bounding box center [44, 90] width 34 height 12
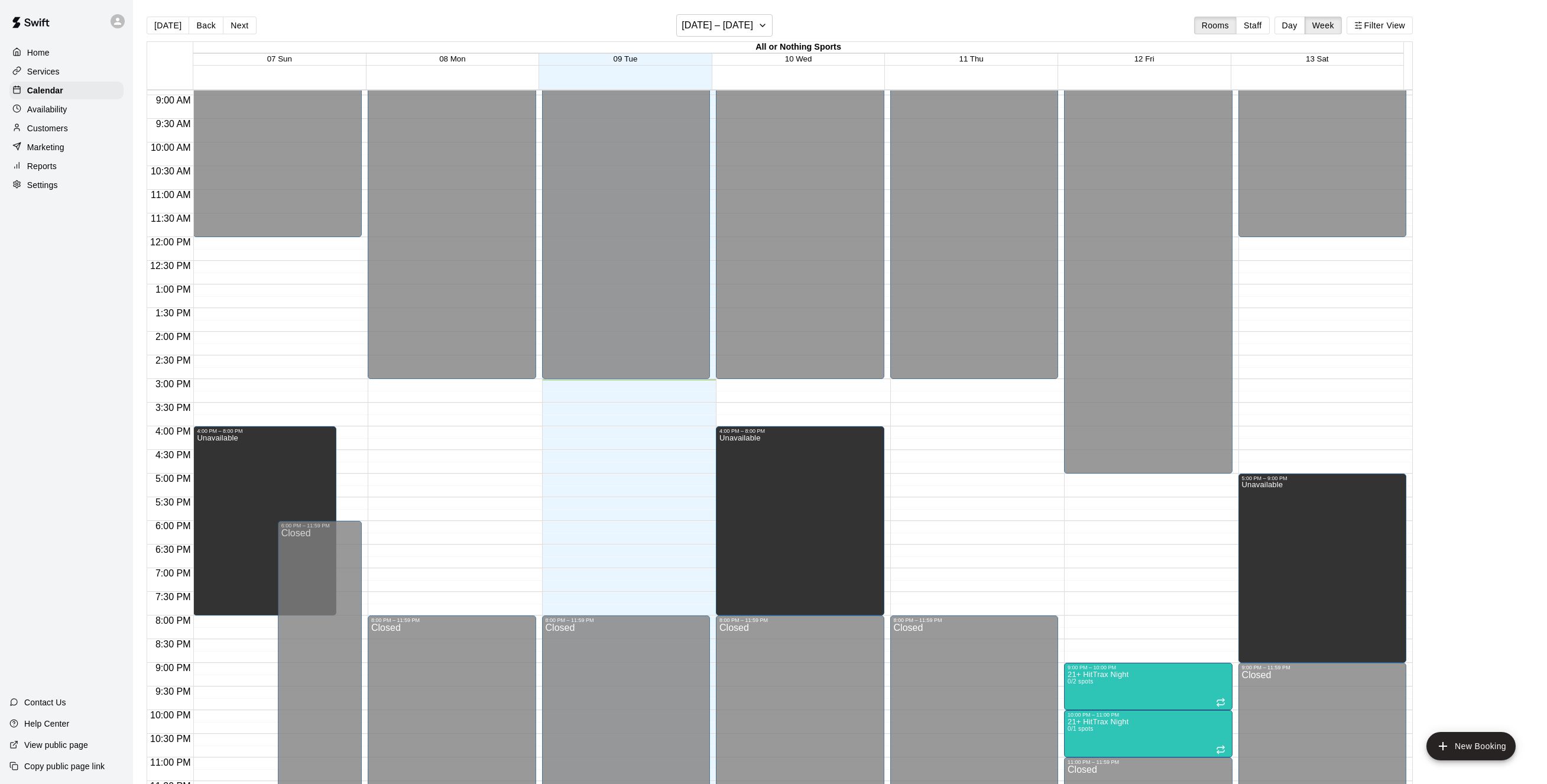
scroll to position [430, 0]
